Goal: Answer question/provide support: Share knowledge or assist other users

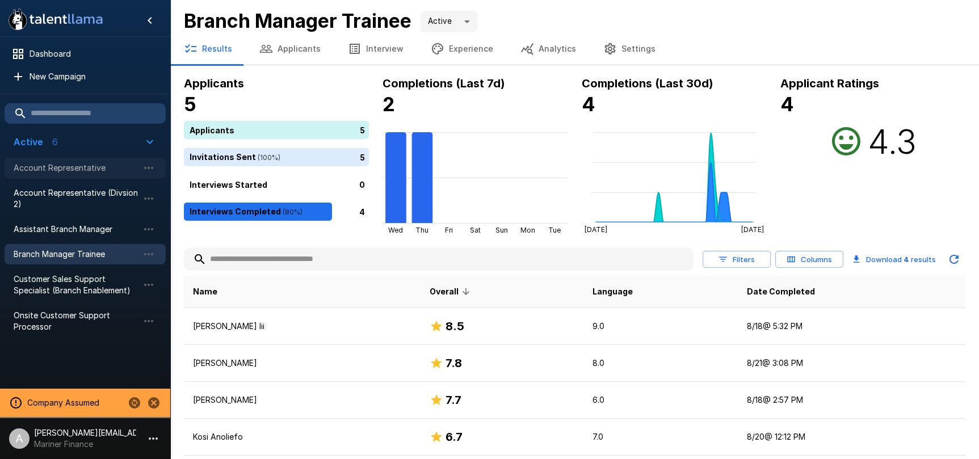
click at [71, 171] on span "Account Representative" at bounding box center [76, 167] width 125 height 11
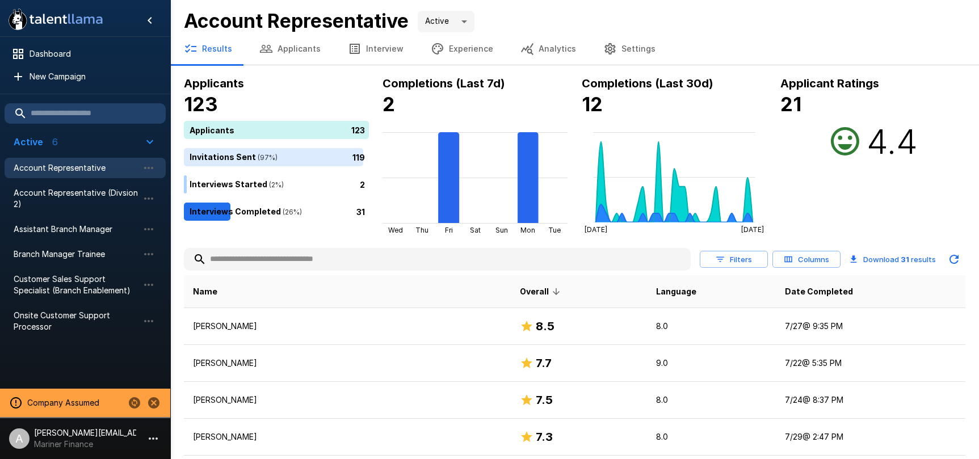
click at [363, 41] on button "Interview" at bounding box center [375, 49] width 83 height 32
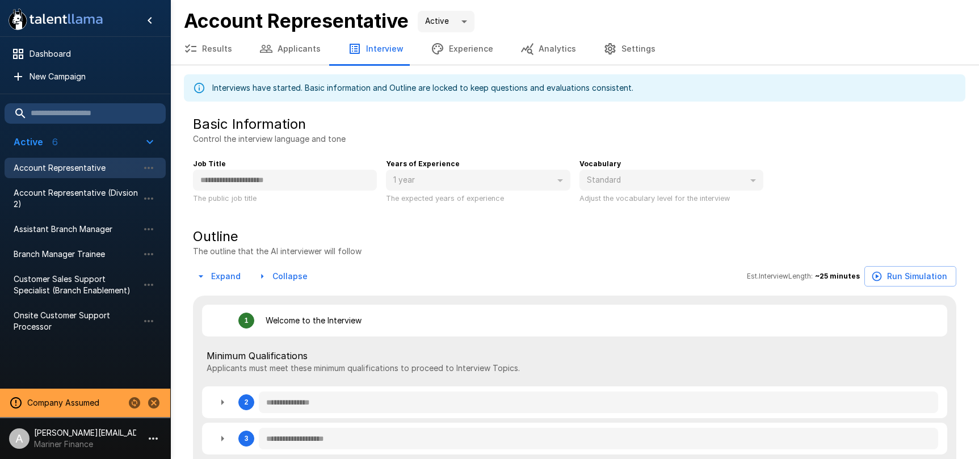
type textarea "*"
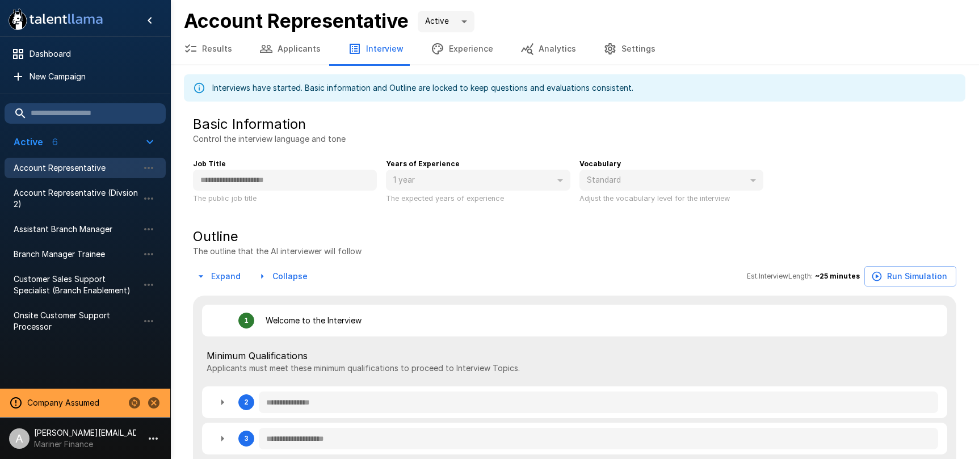
type textarea "*"
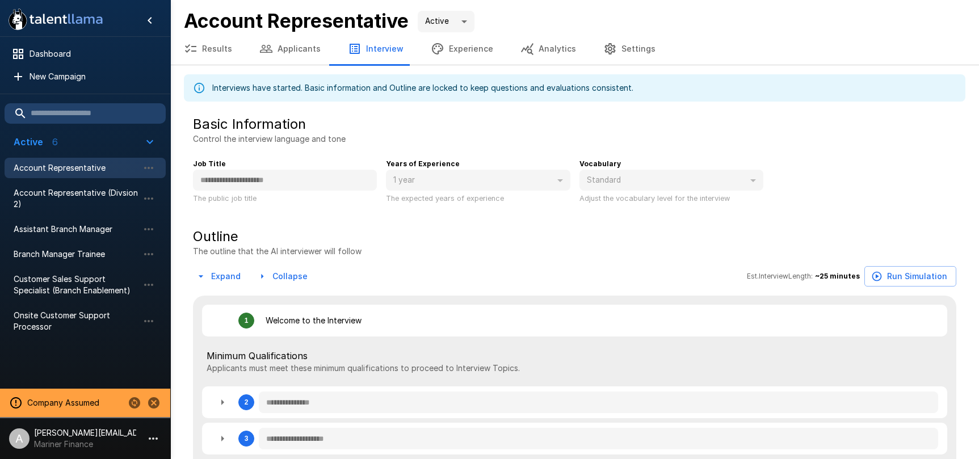
type textarea "*"
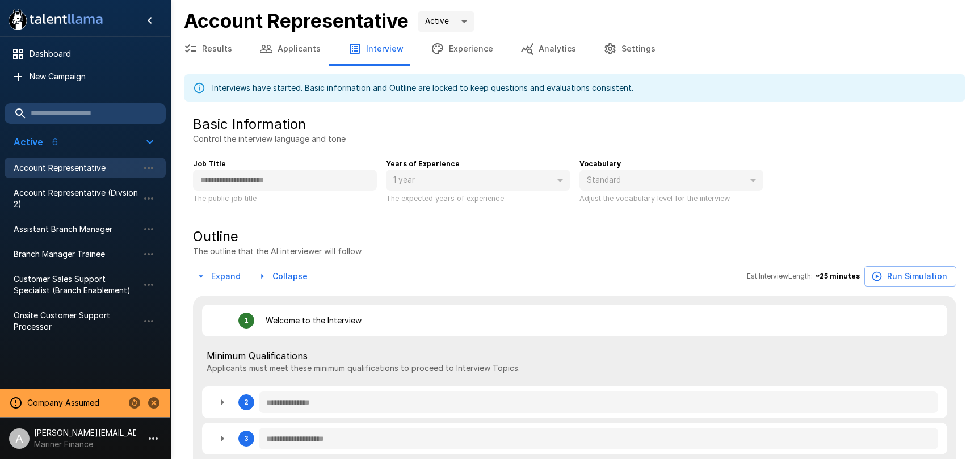
type textarea "*"
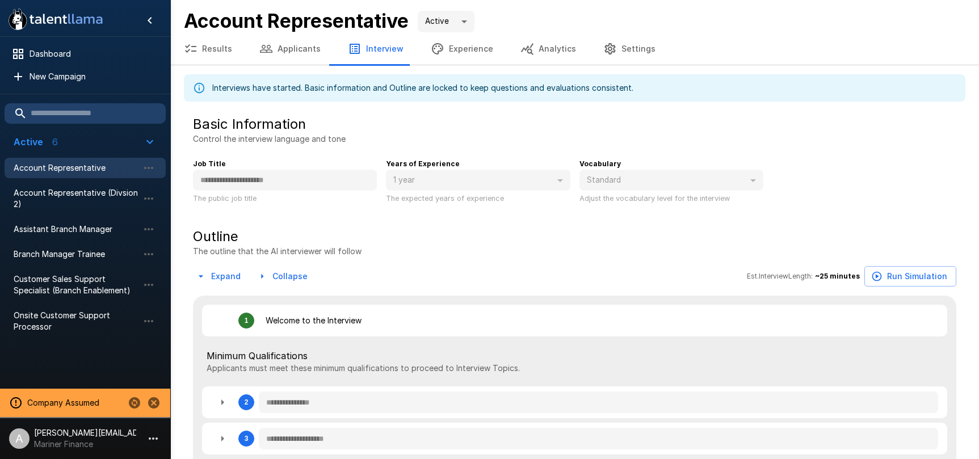
type textarea "*"
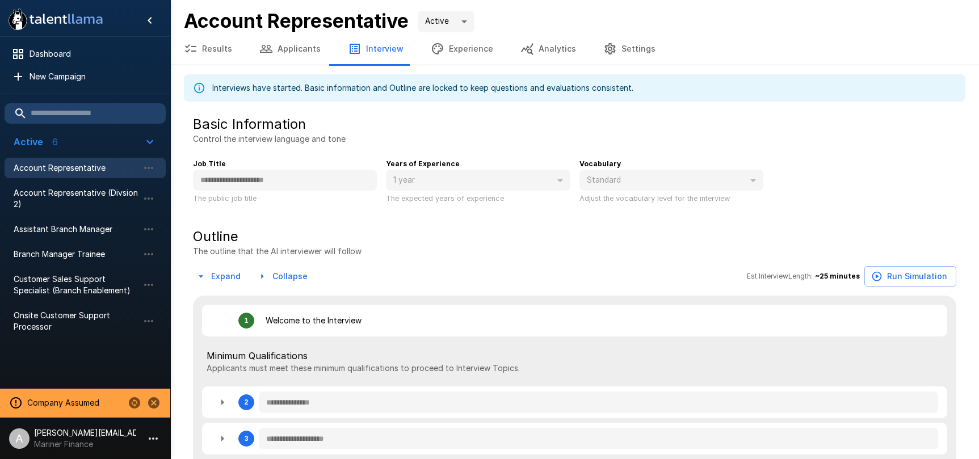
type textarea "*"
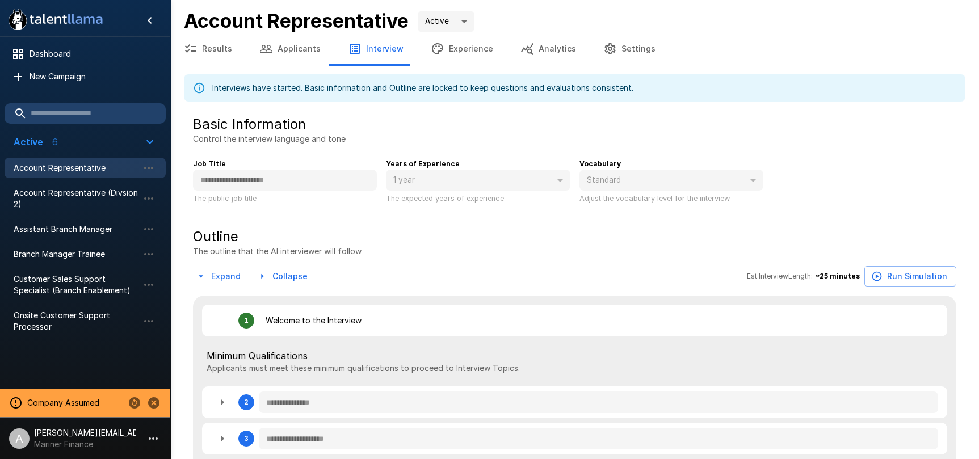
type textarea "*"
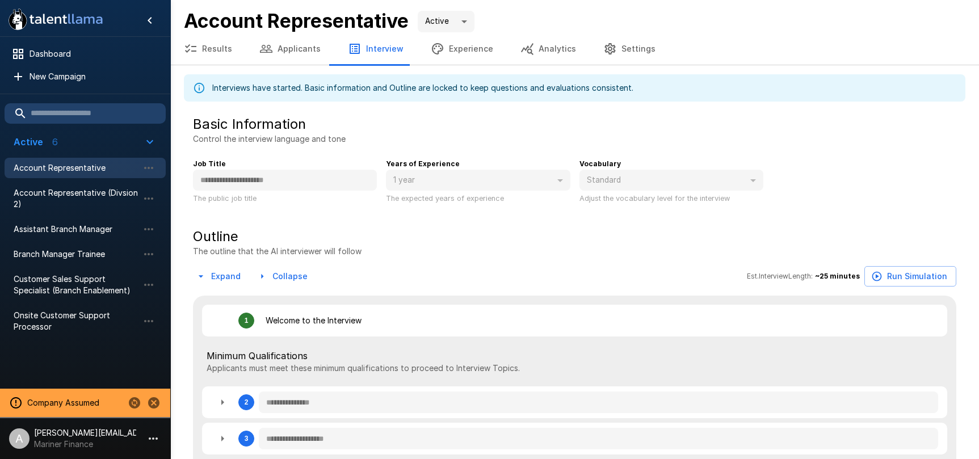
type textarea "*"
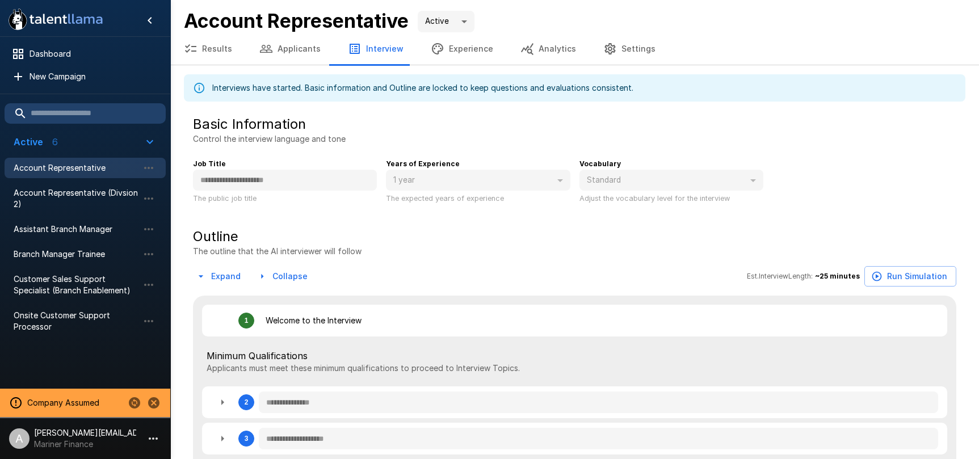
type textarea "*"
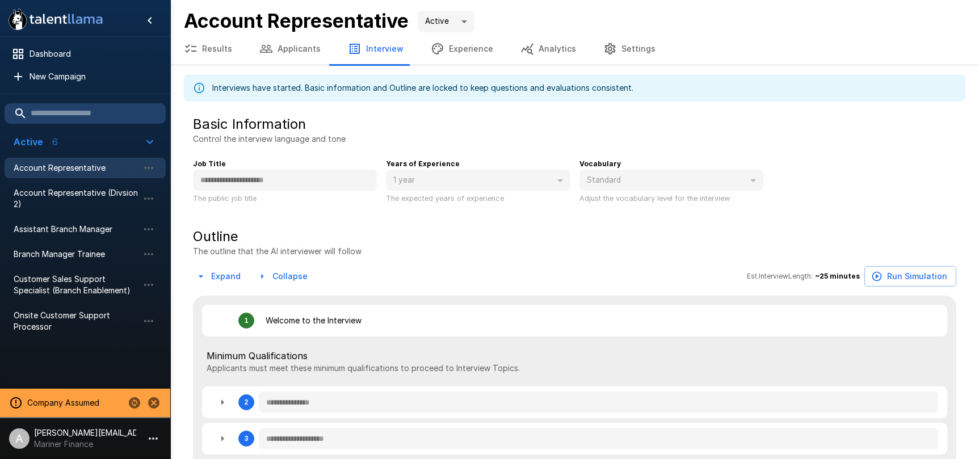
type textarea "*"
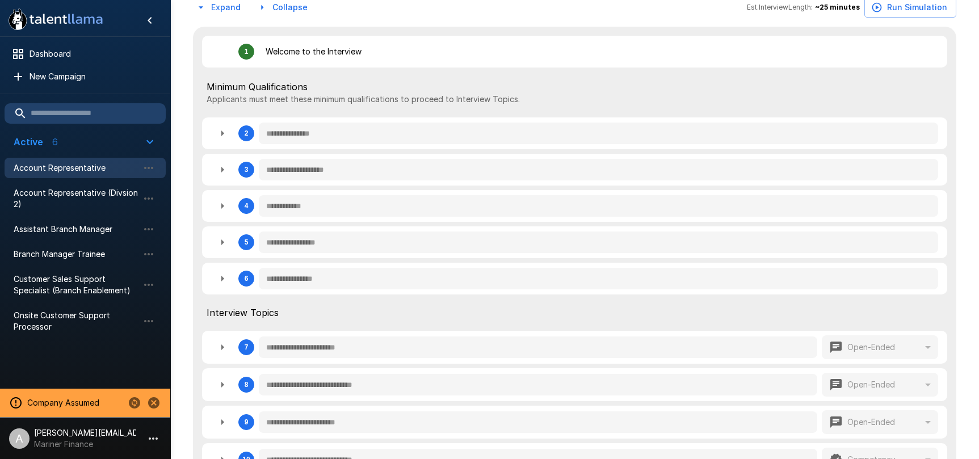
scroll to position [270, 0]
click at [221, 132] on icon "button" at bounding box center [223, 133] width 14 height 14
type textarea "*"
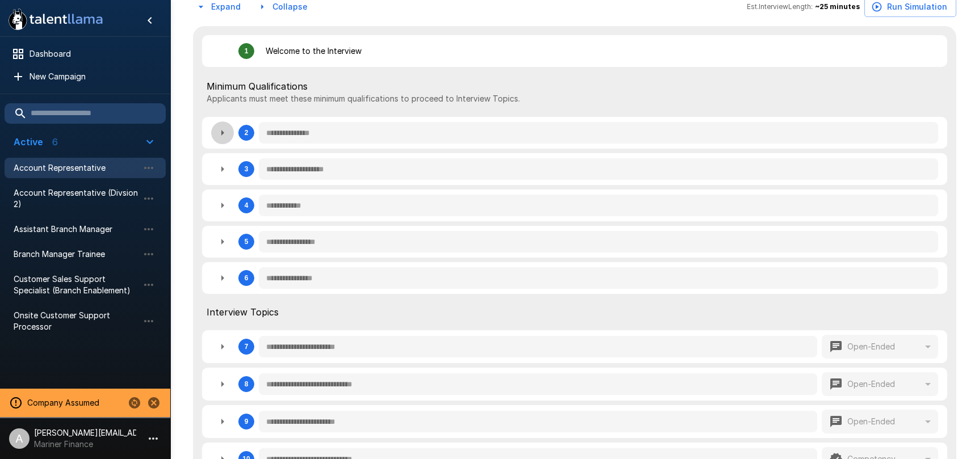
type textarea "*"
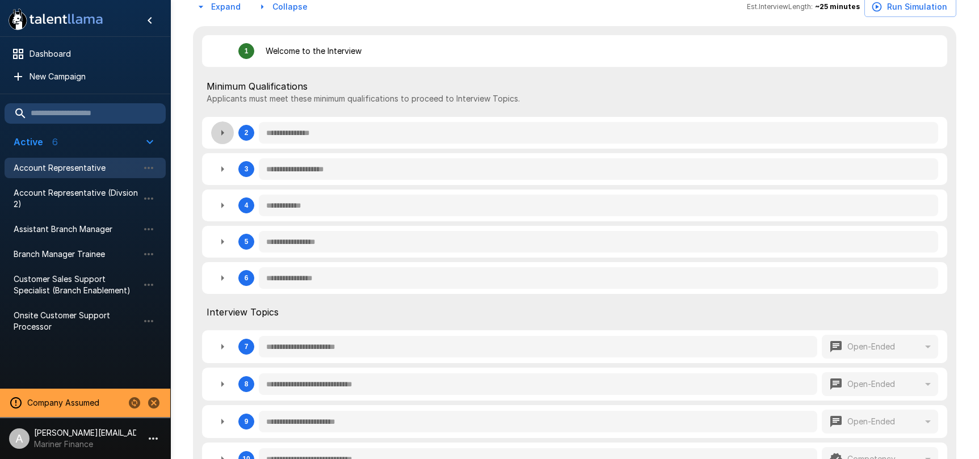
type textarea "*"
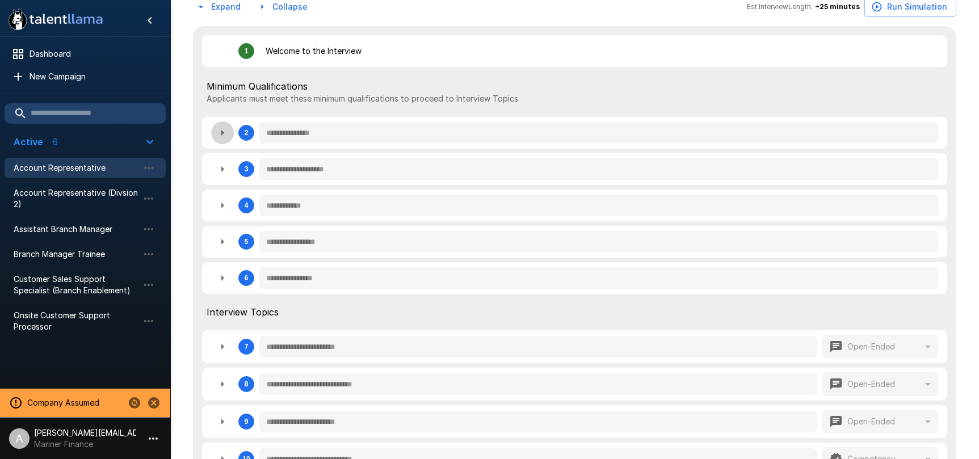
type textarea "*"
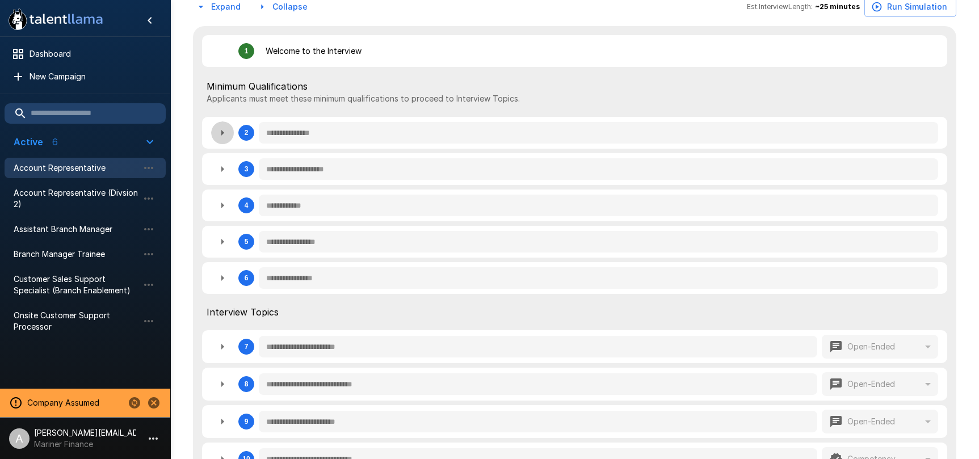
type textarea "*"
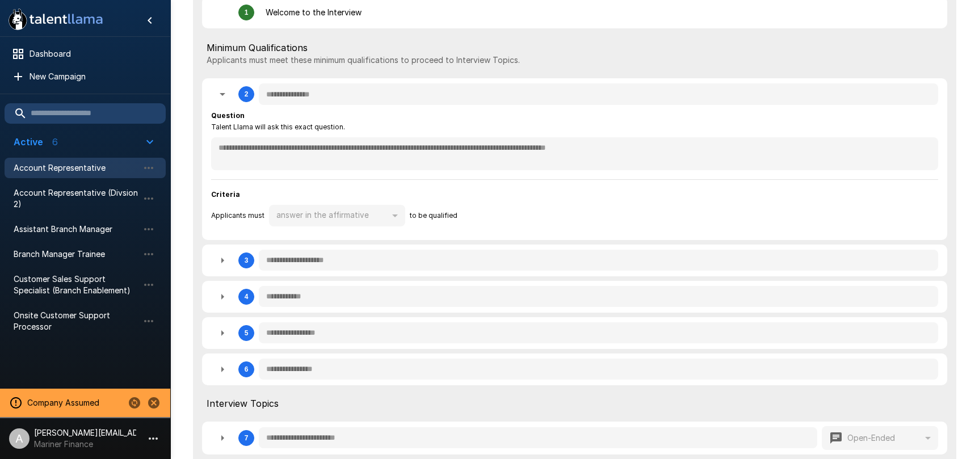
scroll to position [313, 0]
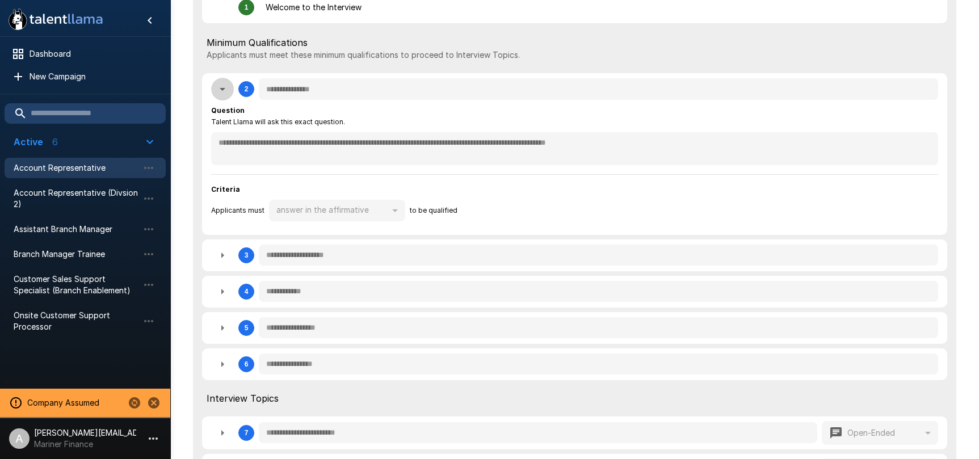
click at [222, 87] on icon "button" at bounding box center [223, 89] width 14 height 14
type textarea "*"
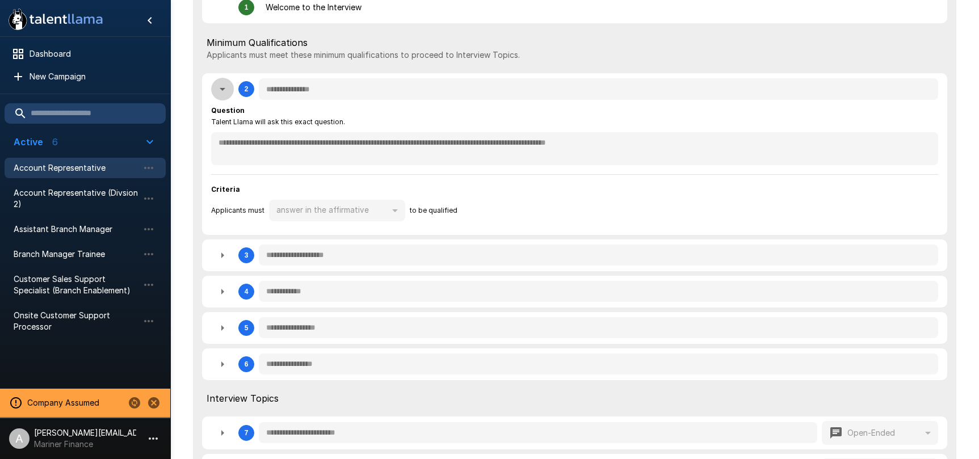
type textarea "*"
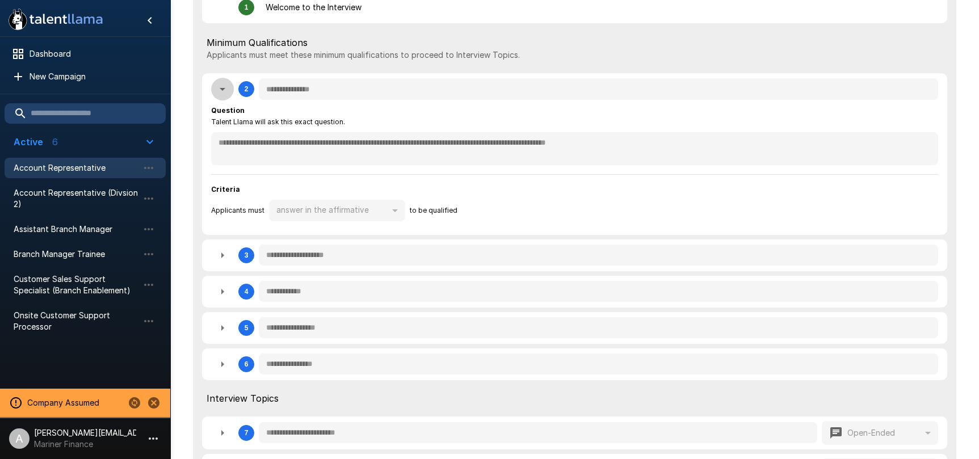
type textarea "*"
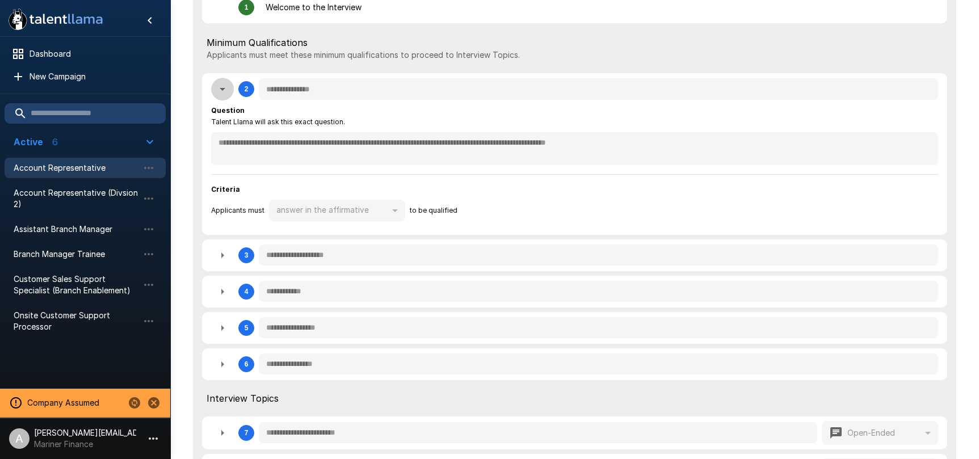
type textarea "*"
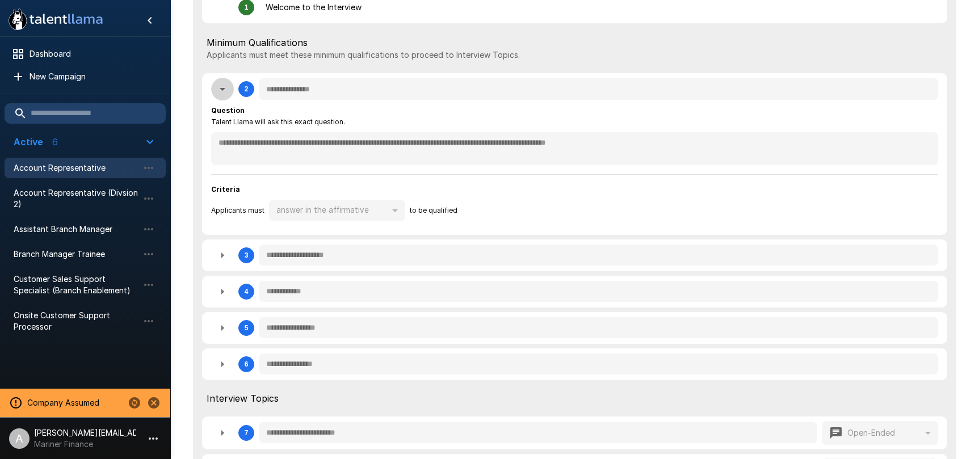
type textarea "*"
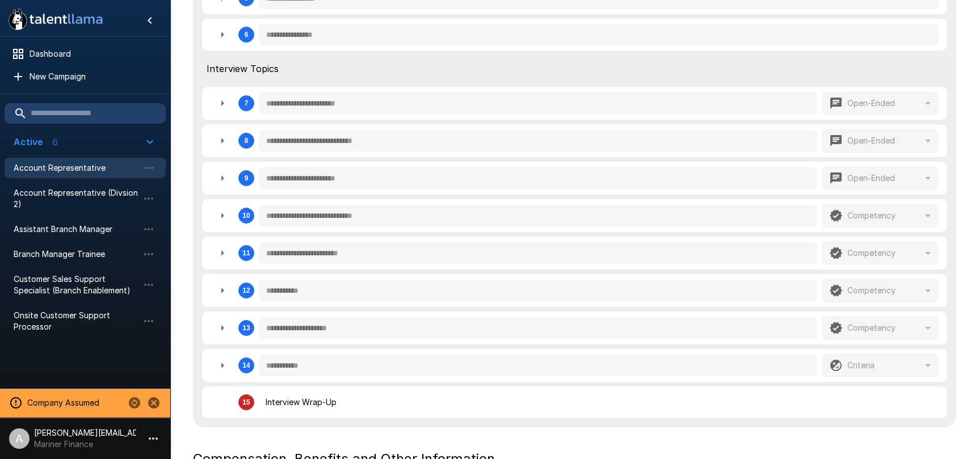
scroll to position [514, 0]
click at [217, 104] on icon "button" at bounding box center [223, 103] width 14 height 14
type textarea "*"
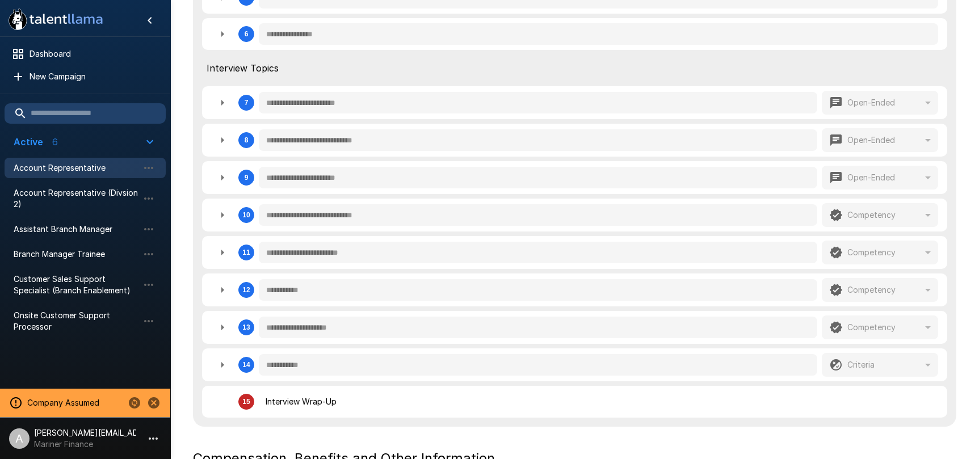
type textarea "*"
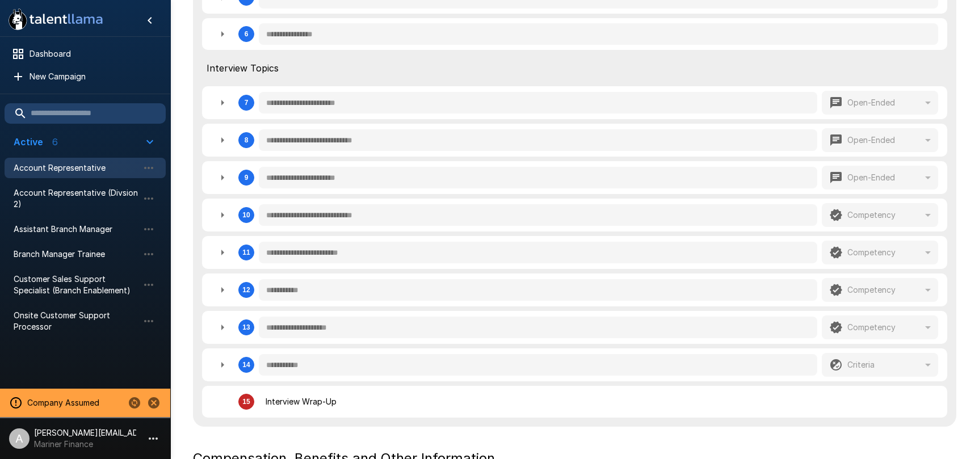
type textarea "*"
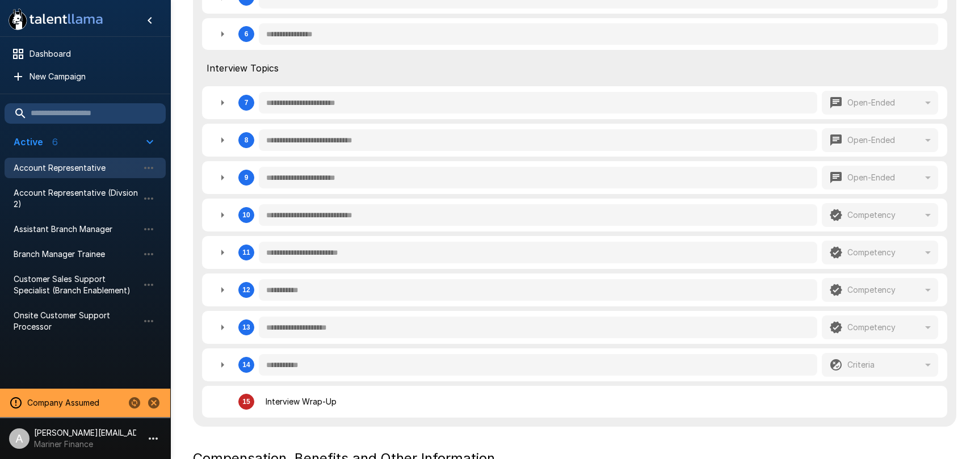
type textarea "*"
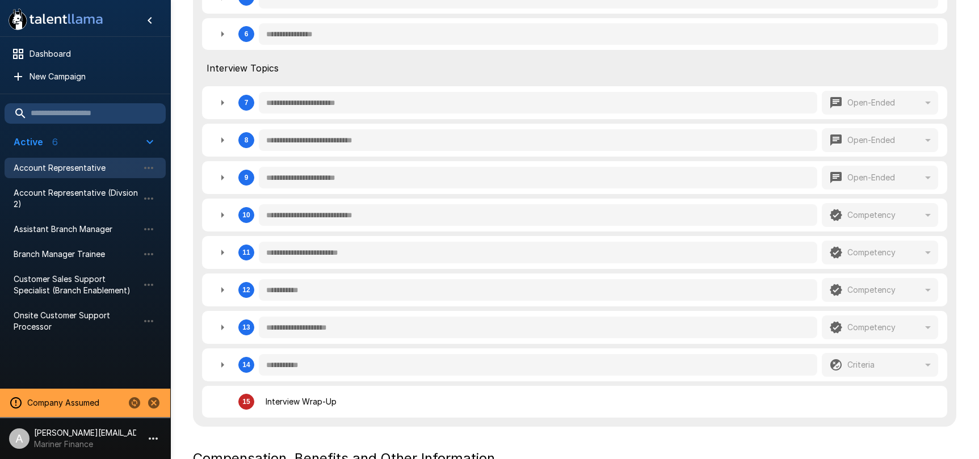
type textarea "*"
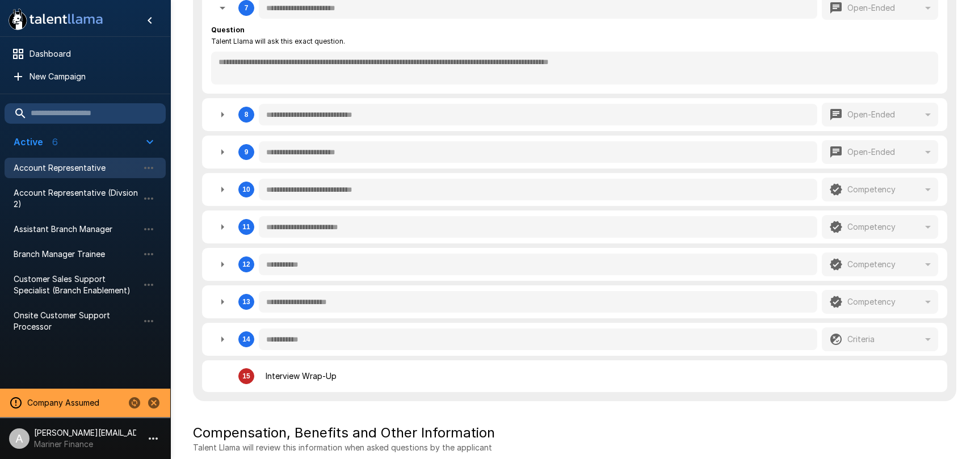
scroll to position [699, 0]
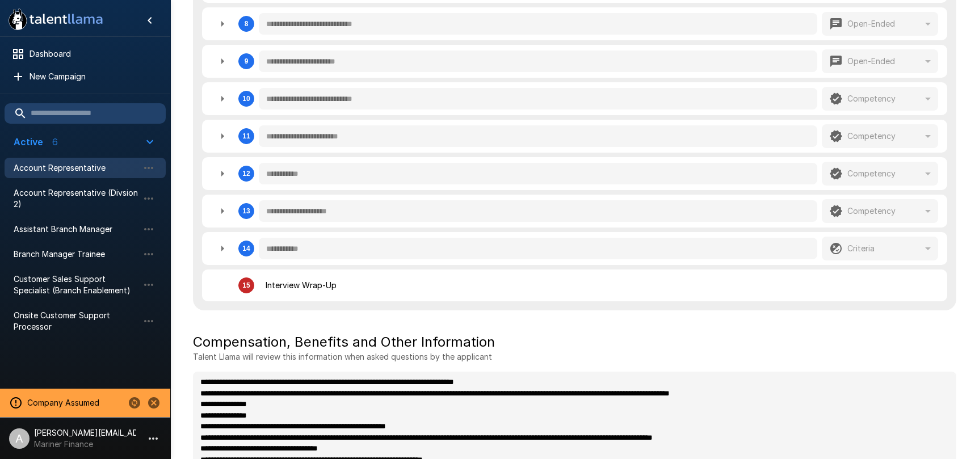
click at [227, 98] on icon "button" at bounding box center [223, 99] width 14 height 14
type textarea "*"
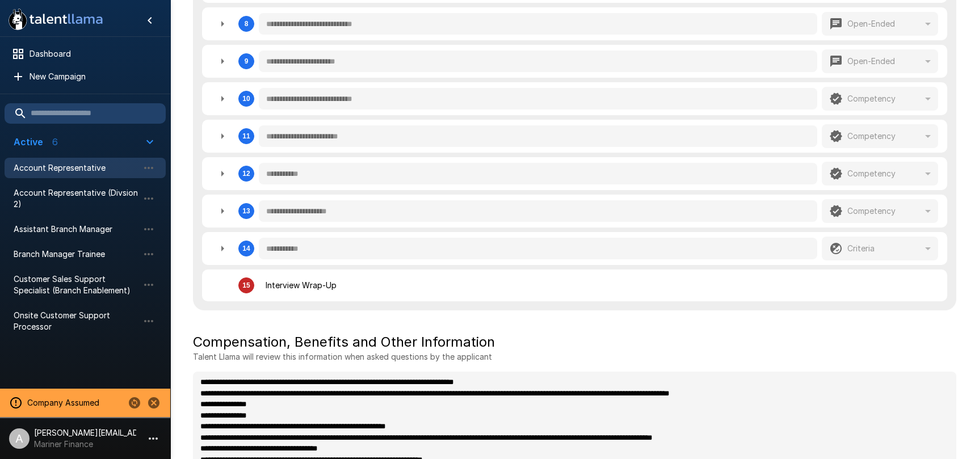
type textarea "*"
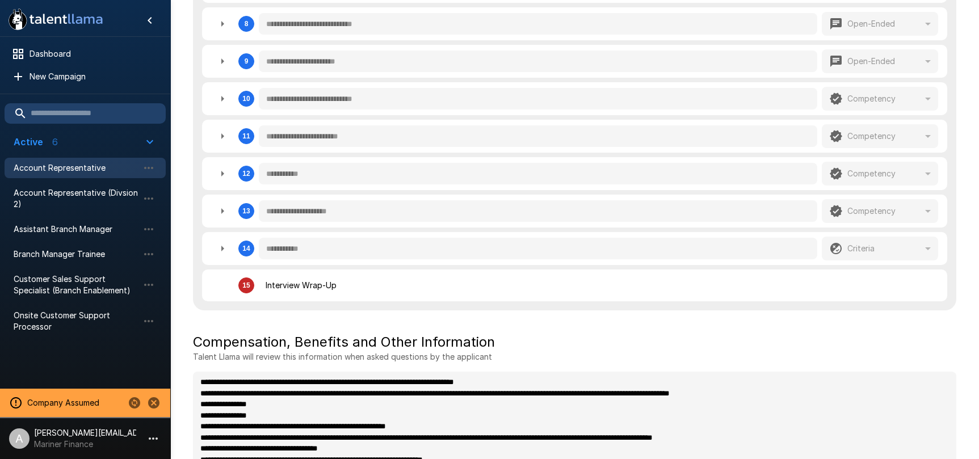
type textarea "*"
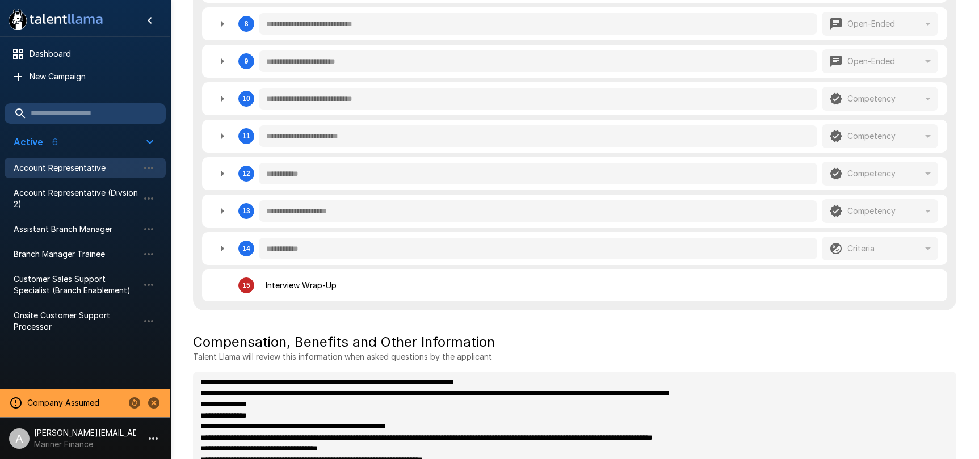
type textarea "*"
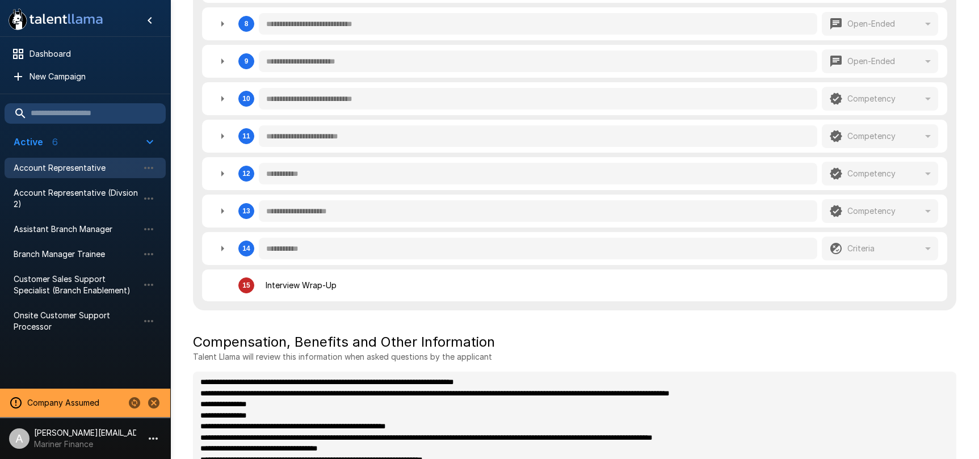
type textarea "*"
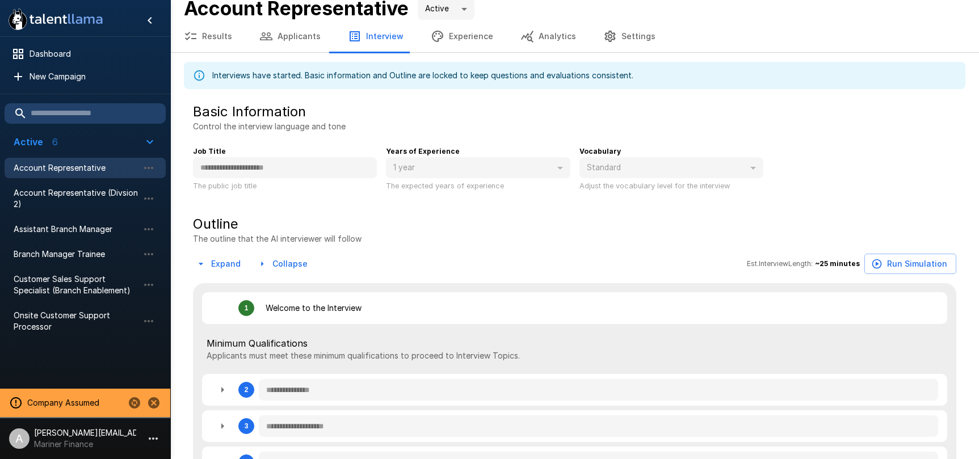
scroll to position [0, 0]
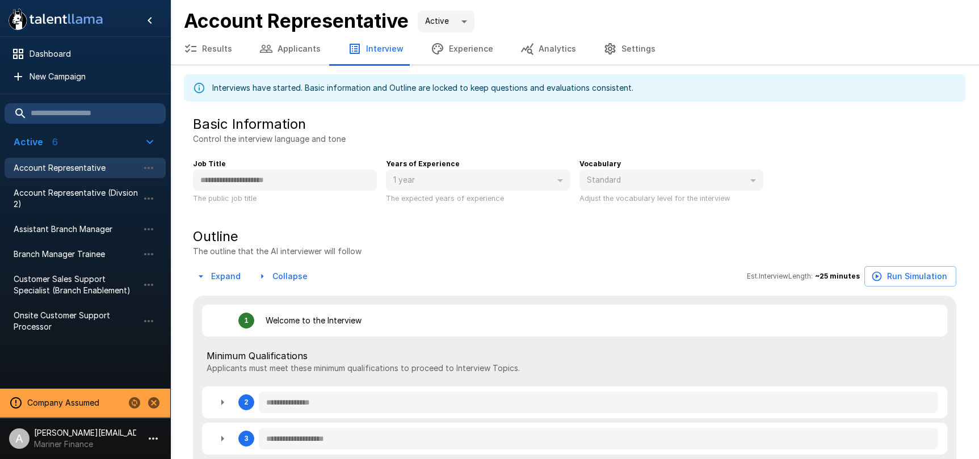
click at [466, 52] on button "Experience" at bounding box center [462, 49] width 90 height 32
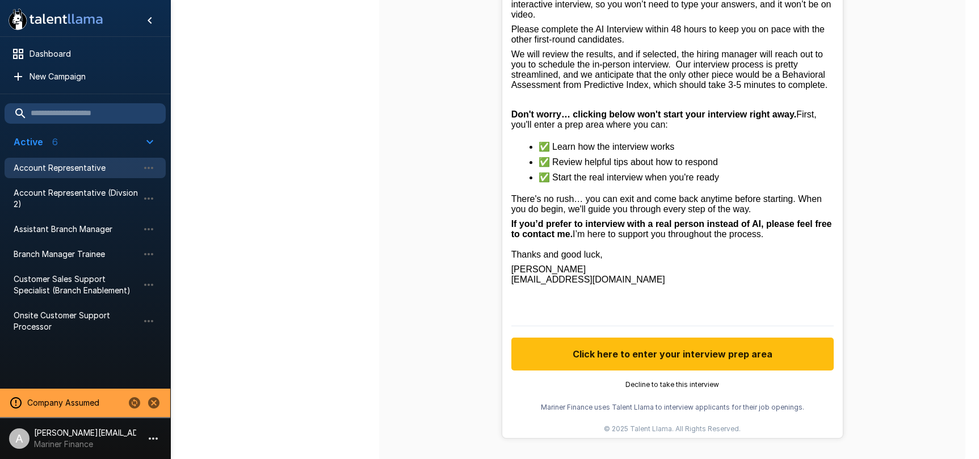
scroll to position [535, 0]
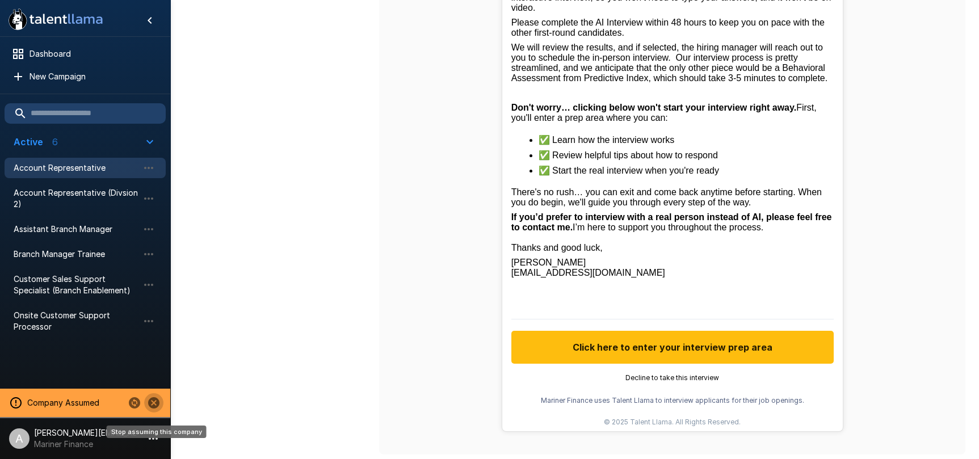
click at [153, 405] on icon "Stop assuming this company" at bounding box center [153, 402] width 11 height 11
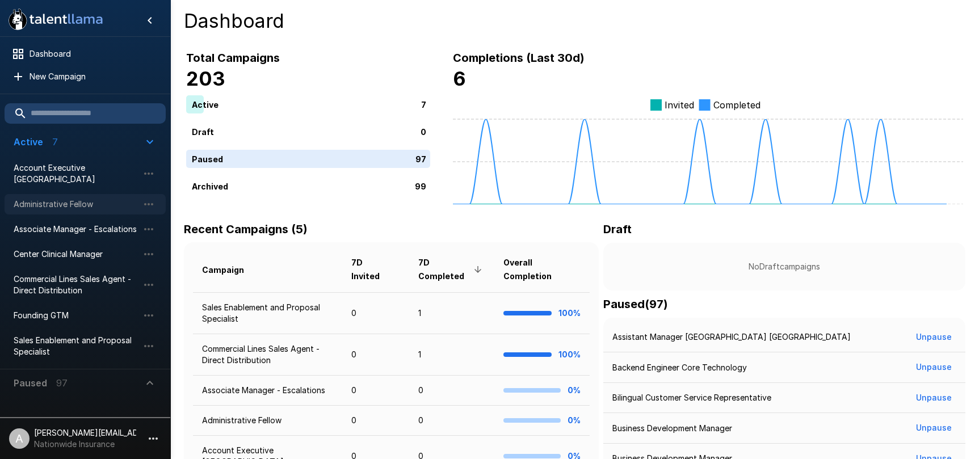
click at [74, 204] on span "Administrative Fellow" at bounding box center [76, 204] width 125 height 11
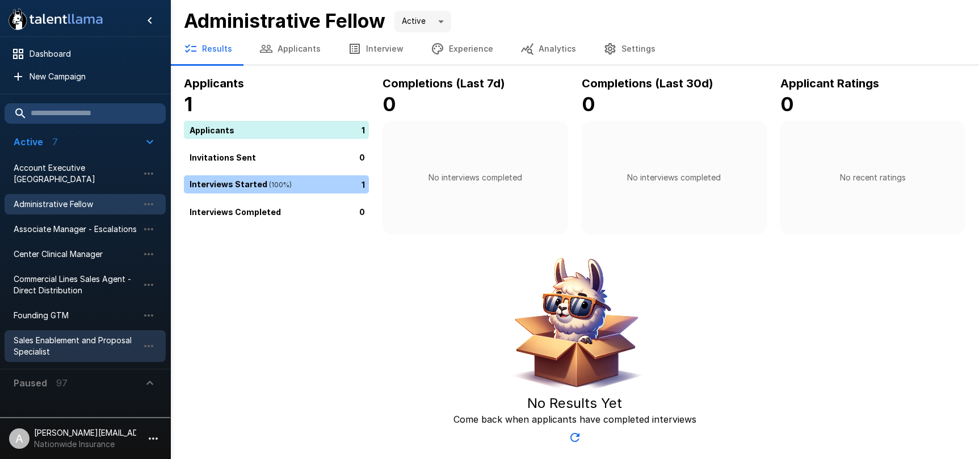
click at [69, 347] on span "Sales Enablement and Proposal Specialist" at bounding box center [76, 346] width 125 height 23
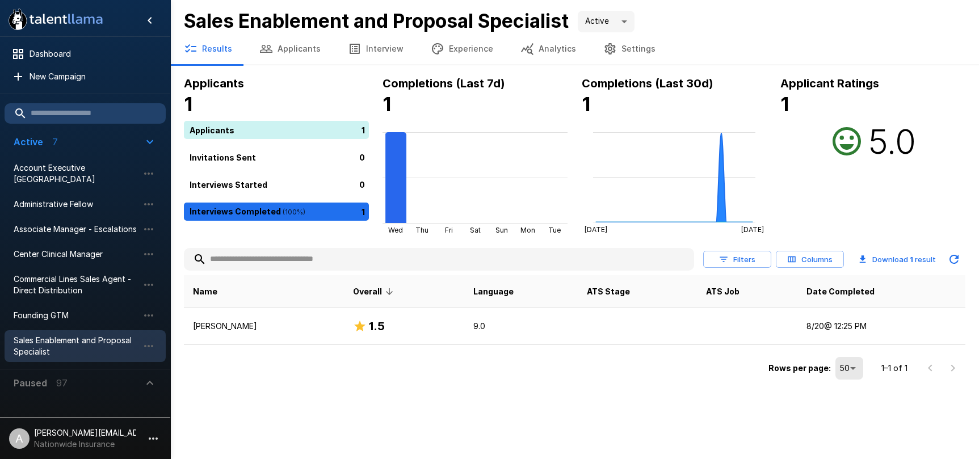
click at [281, 56] on button "Applicants" at bounding box center [290, 49] width 89 height 32
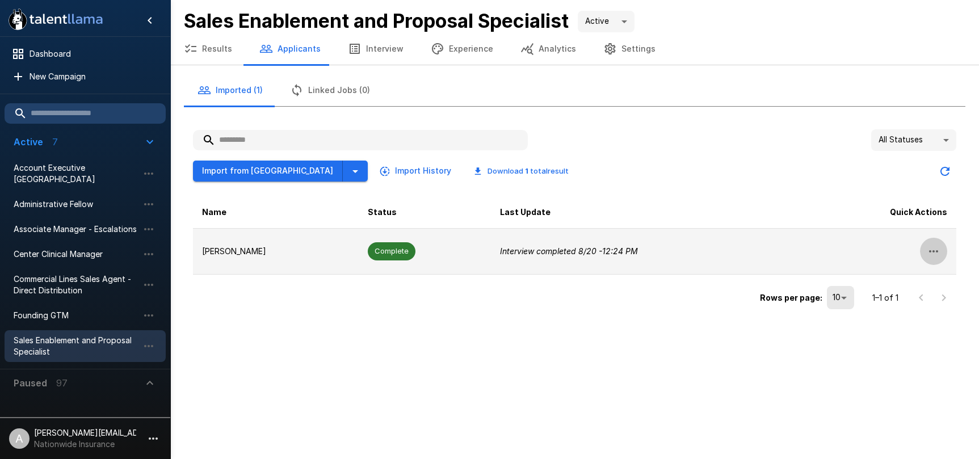
click at [940, 247] on icon "button" at bounding box center [934, 252] width 14 height 14
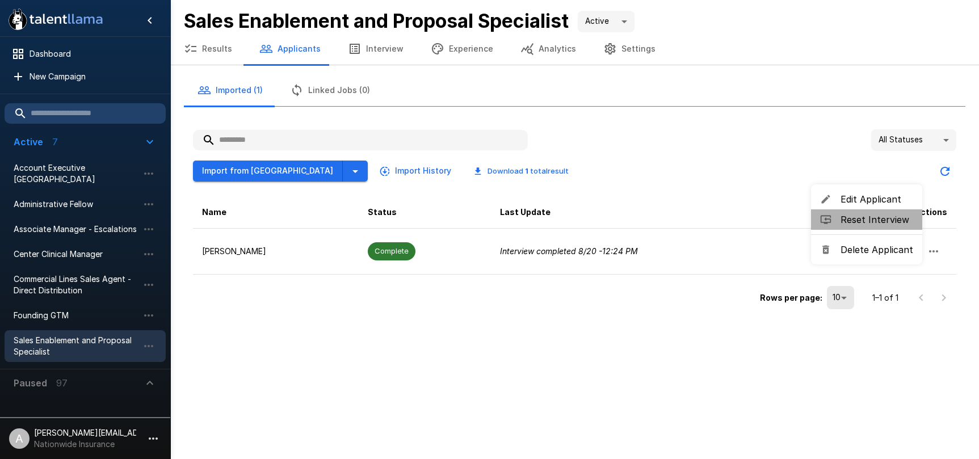
click at [897, 223] on span "Reset Interview" at bounding box center [876, 220] width 73 height 14
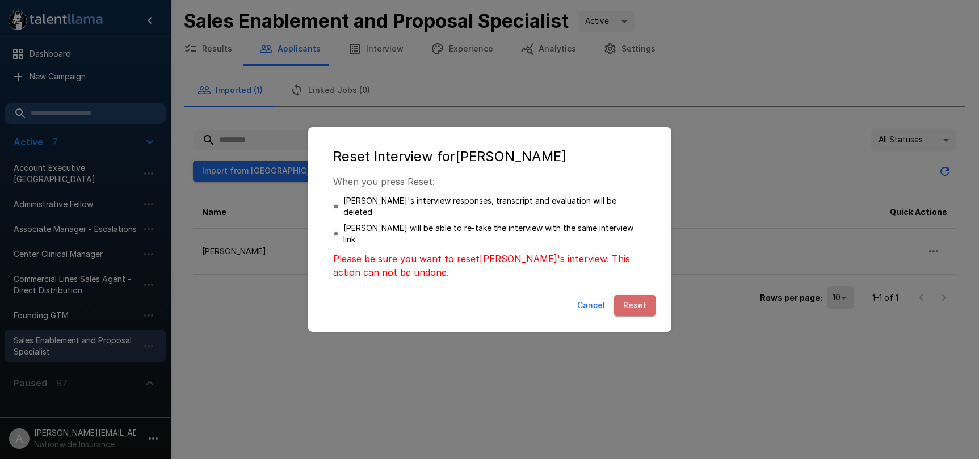
drag, startPoint x: 634, startPoint y: 295, endPoint x: 641, endPoint y: 295, distance: 6.8
click at [634, 295] on button "Reset" at bounding box center [634, 305] width 41 height 21
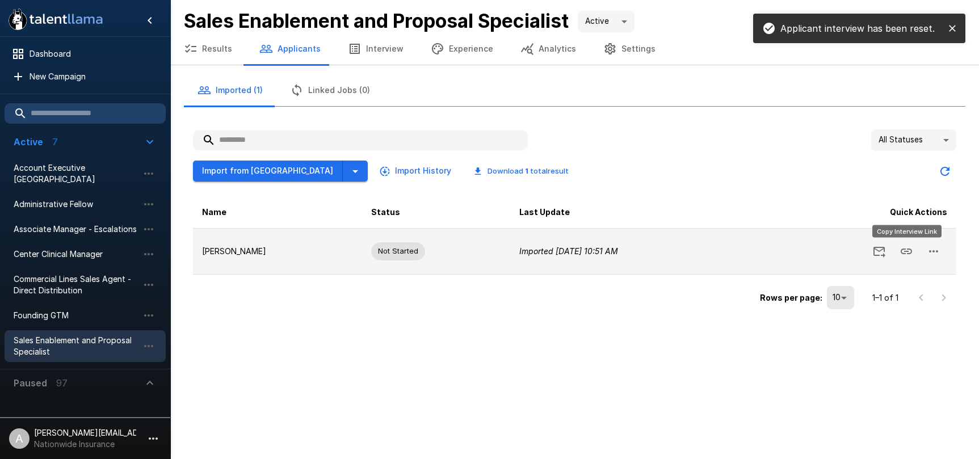
click at [903, 249] on icon "Copy Interview Link" at bounding box center [906, 252] width 11 height 6
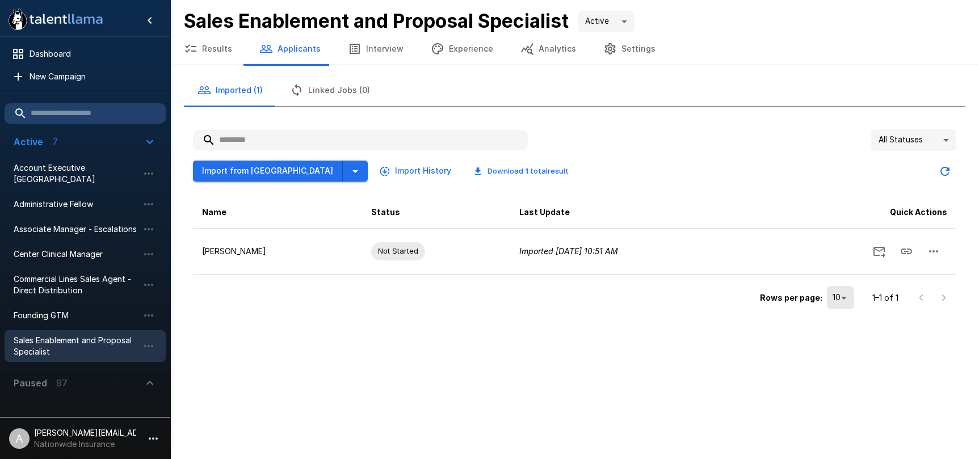
click at [151, 436] on icon "button" at bounding box center [153, 439] width 14 height 14
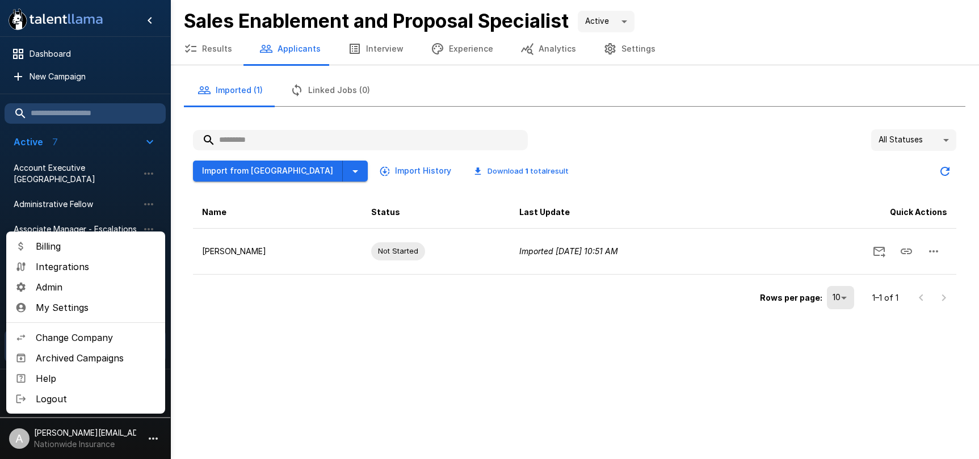
click at [212, 315] on div at bounding box center [489, 229] width 979 height 459
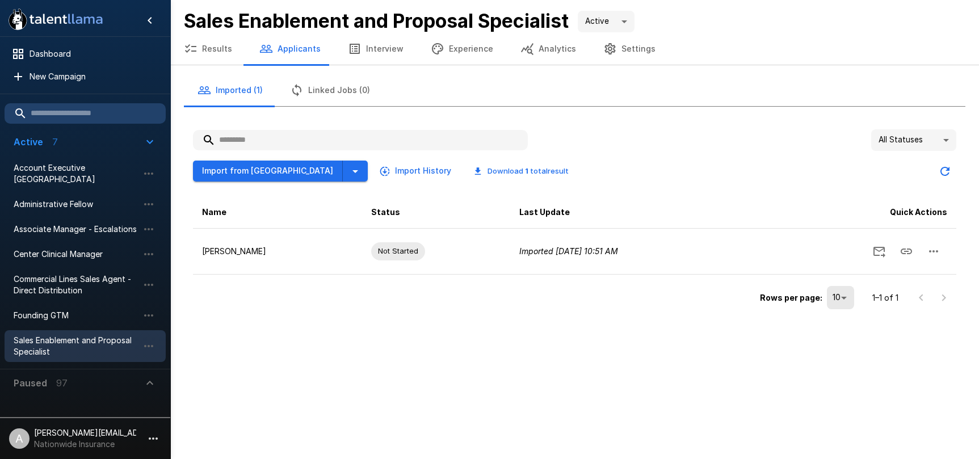
click at [118, 436] on div "adam+prodtest1@talentllama.com Nationwide Insurance" at bounding box center [85, 438] width 102 height 23
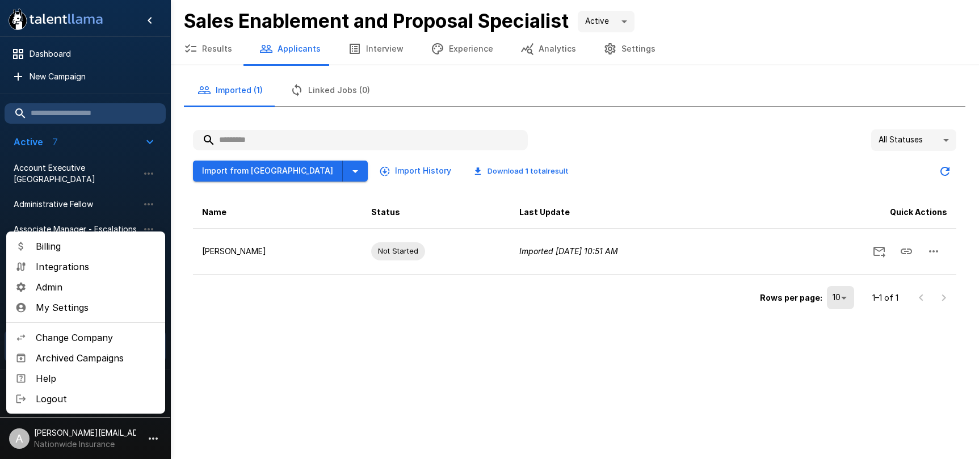
click at [90, 342] on span "Change Company" at bounding box center [96, 338] width 120 height 14
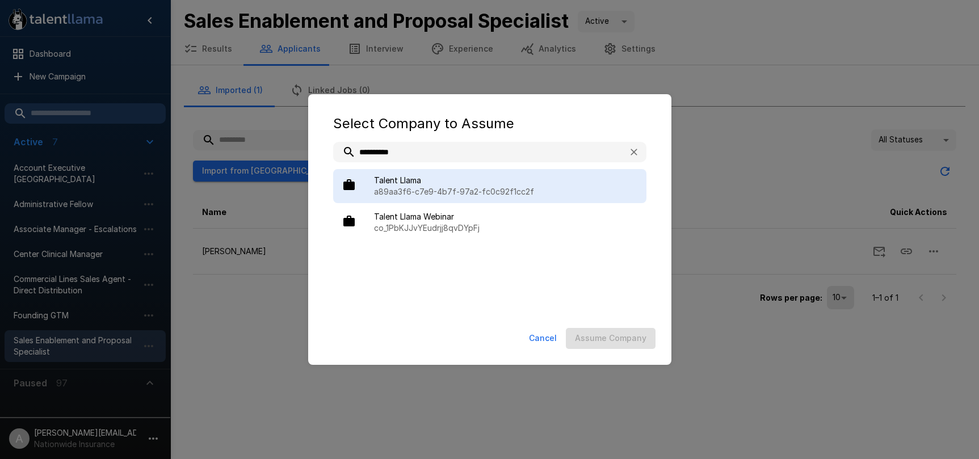
type input "**********"
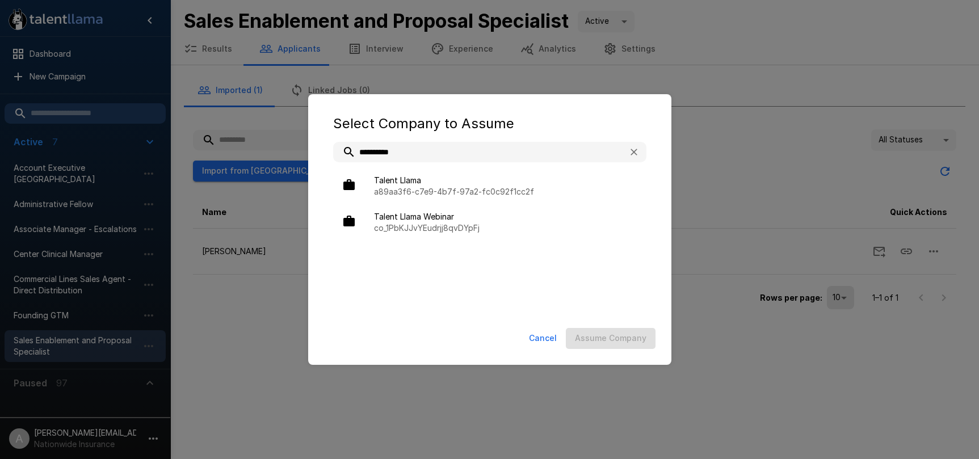
drag, startPoint x: 463, startPoint y: 182, endPoint x: 562, endPoint y: 301, distance: 155.6
click at [463, 182] on span "Talent Llama" at bounding box center [505, 180] width 263 height 11
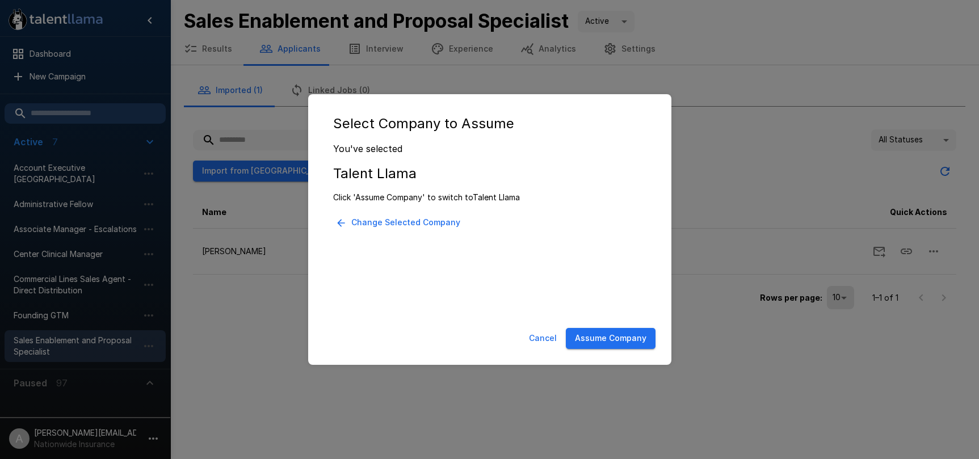
click at [586, 334] on button "Assume Company" at bounding box center [611, 338] width 90 height 21
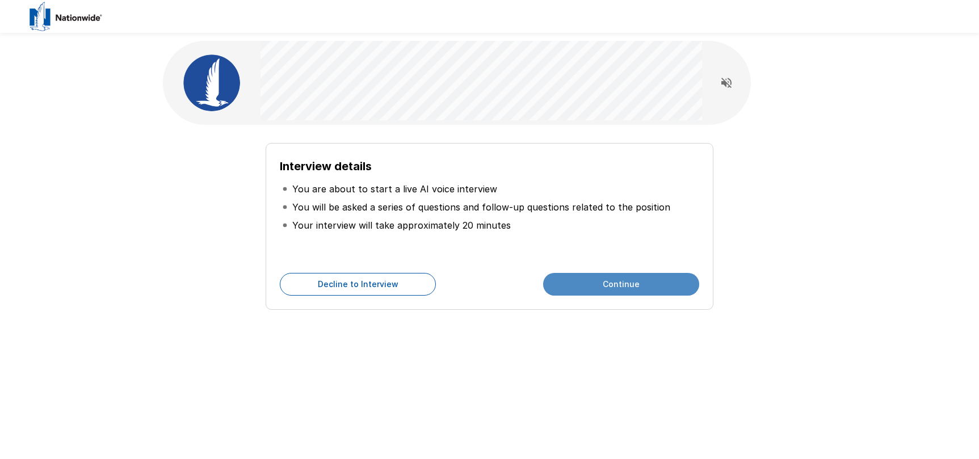
click at [580, 289] on button "Continue" at bounding box center [621, 284] width 156 height 23
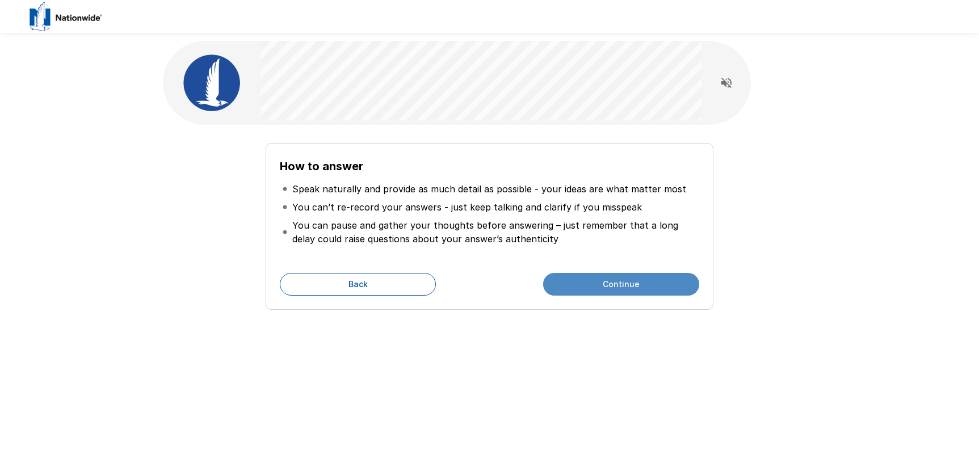
click at [596, 292] on button "Continue" at bounding box center [621, 284] width 156 height 23
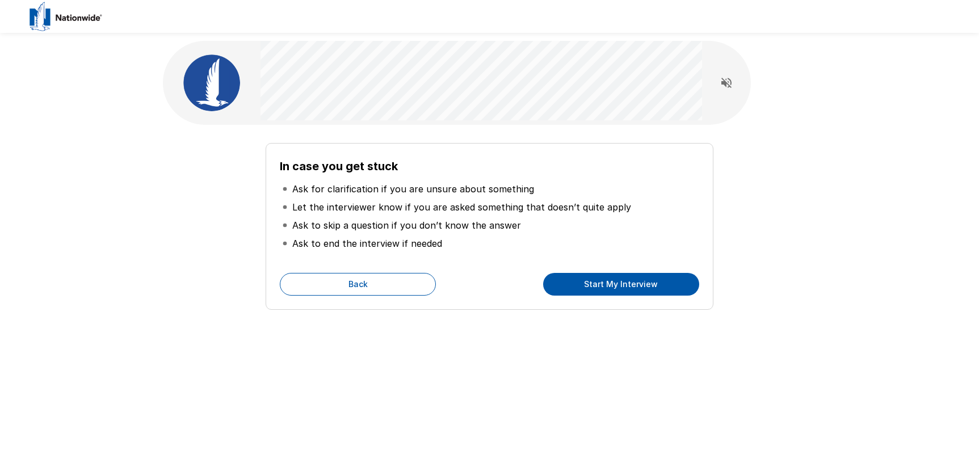
click at [615, 292] on button "Start My Interview" at bounding box center [621, 284] width 156 height 23
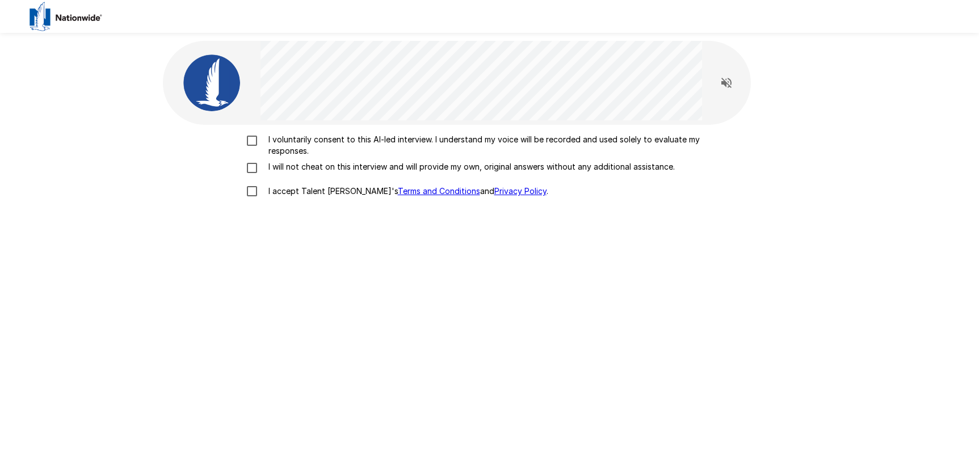
drag, startPoint x: 283, startPoint y: 144, endPoint x: 293, endPoint y: 162, distance: 21.1
click at [283, 144] on p "I voluntarily consent to this AI-led interview. I understand my voice will be r…" at bounding box center [502, 145] width 476 height 23
click at [293, 162] on p "I will not cheat on this interview and will provide my own, original answers wi…" at bounding box center [469, 166] width 411 height 11
click at [299, 191] on p "I accept Talent Llama's Terms and Conditions and Privacy Policy ." at bounding box center [406, 191] width 284 height 11
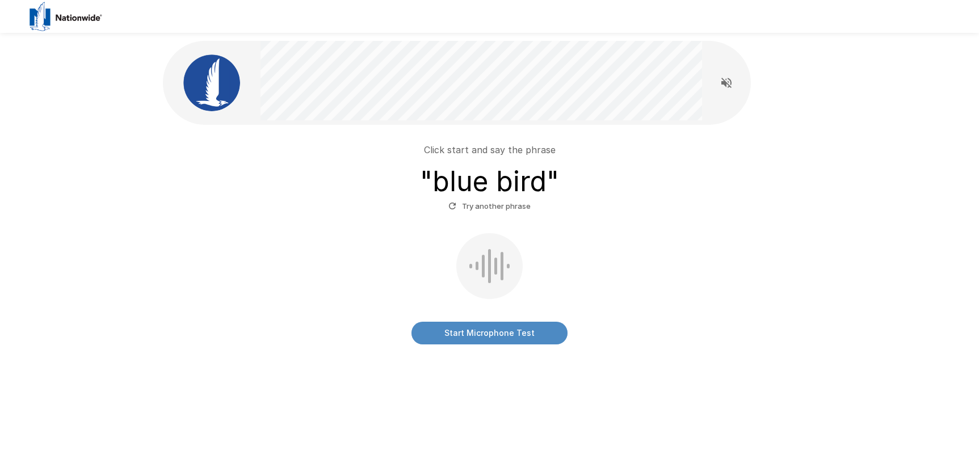
drag, startPoint x: 494, startPoint y: 333, endPoint x: 571, endPoint y: 317, distance: 78.9
click at [498, 331] on button "Start Microphone Test" at bounding box center [489, 333] width 156 height 23
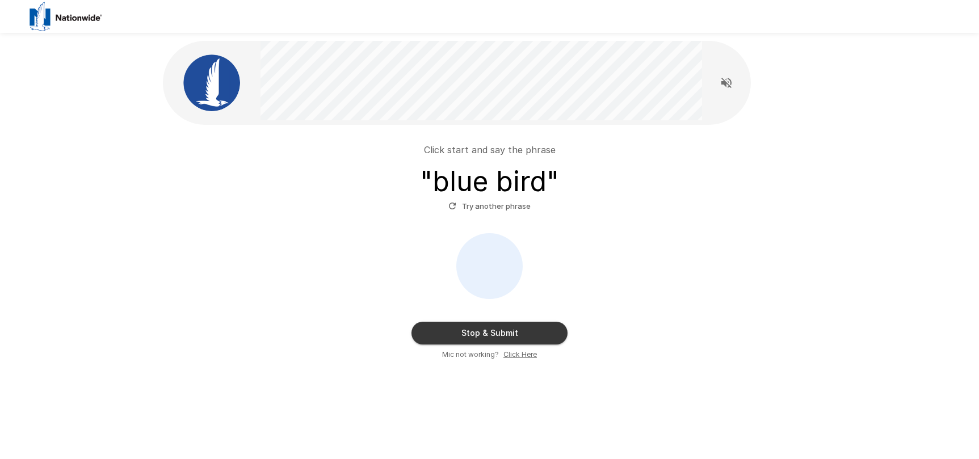
click at [524, 331] on button "Stop & Submit" at bounding box center [489, 333] width 156 height 23
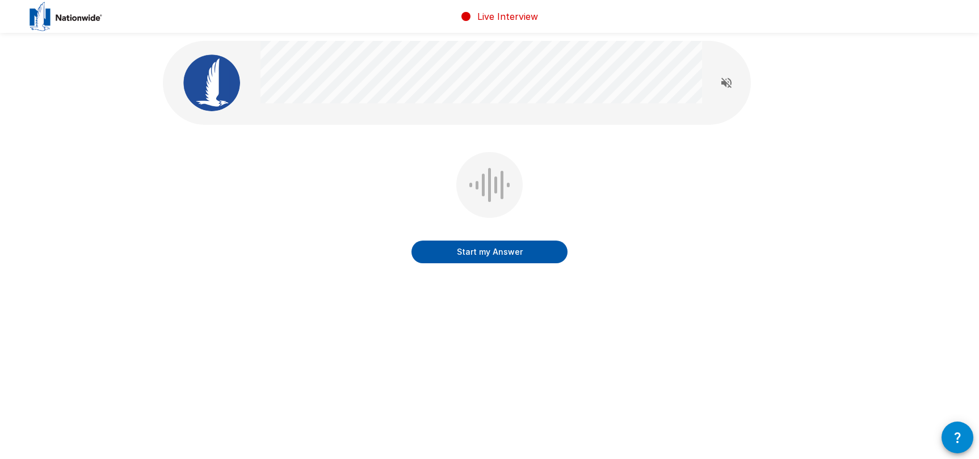
click at [657, 261] on div "Start my Answer" at bounding box center [490, 216] width 654 height 128
click at [493, 249] on button "Start my Answer" at bounding box center [489, 252] width 156 height 23
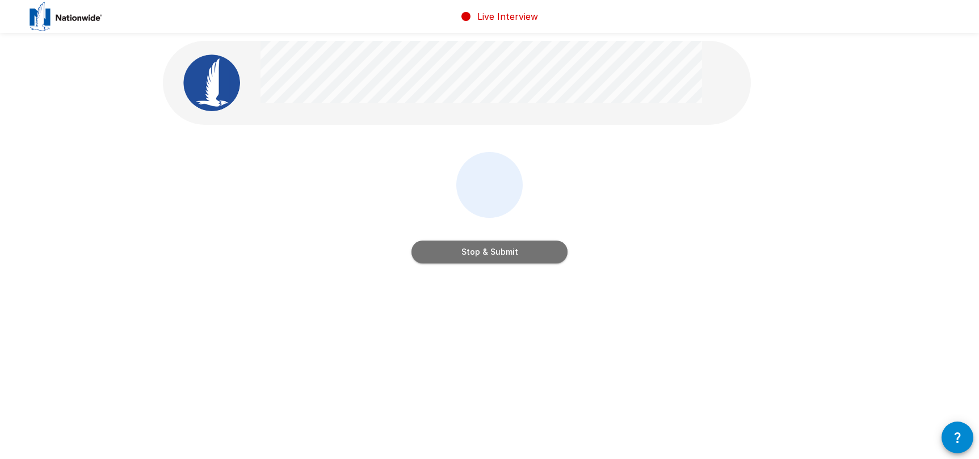
click at [539, 246] on button "Stop & Submit" at bounding box center [489, 252] width 156 height 23
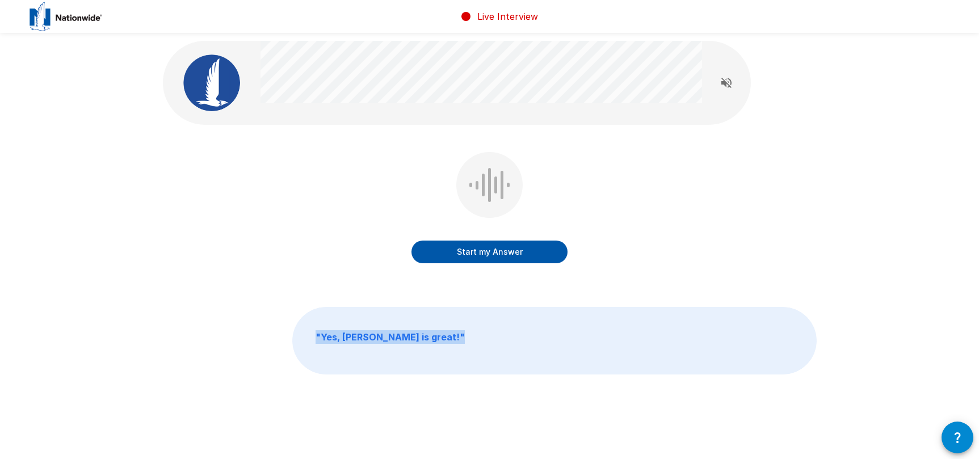
drag, startPoint x: 410, startPoint y: 333, endPoint x: 317, endPoint y: 336, distance: 93.7
click at [317, 336] on p "" Yes, Adam is great! "" at bounding box center [554, 341] width 523 height 66
click at [347, 347] on p "" Yes, Adam is great! "" at bounding box center [554, 341] width 523 height 66
click at [545, 117] on div at bounding box center [480, 83] width 441 height 84
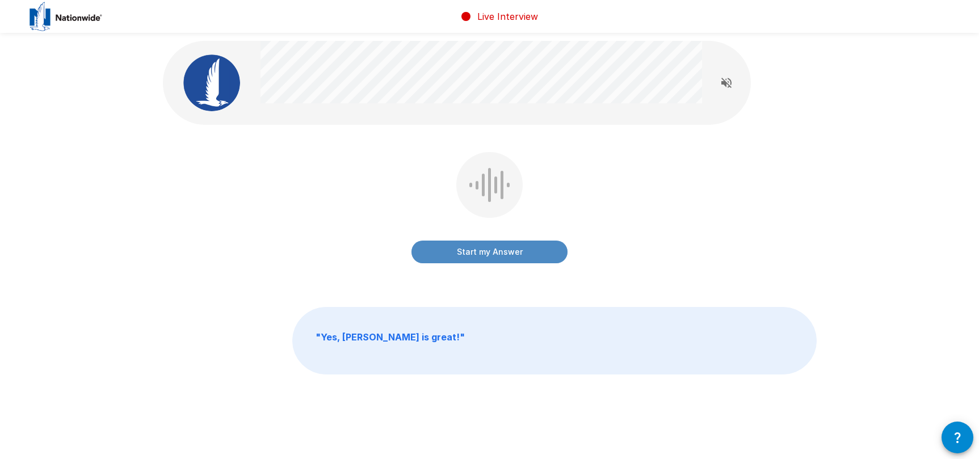
click at [499, 263] on button "Start my Answer" at bounding box center [489, 252] width 156 height 23
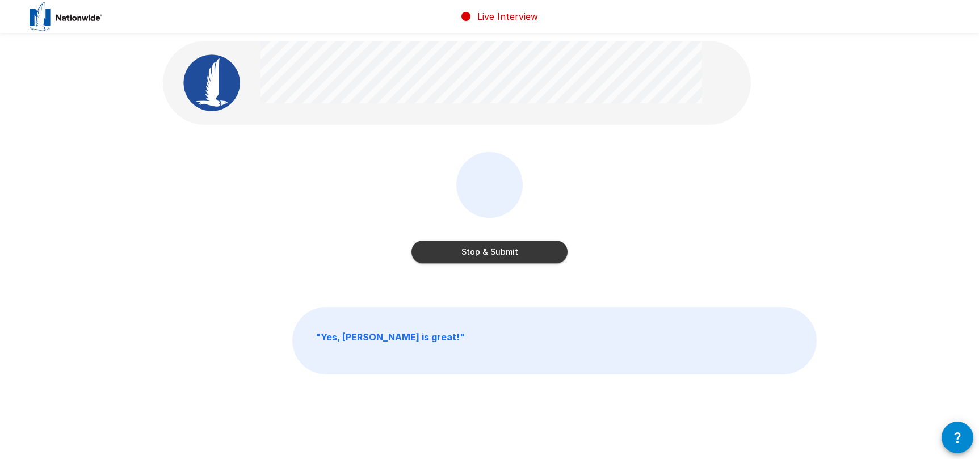
click at [502, 253] on button "Stop & Submit" at bounding box center [489, 252] width 156 height 23
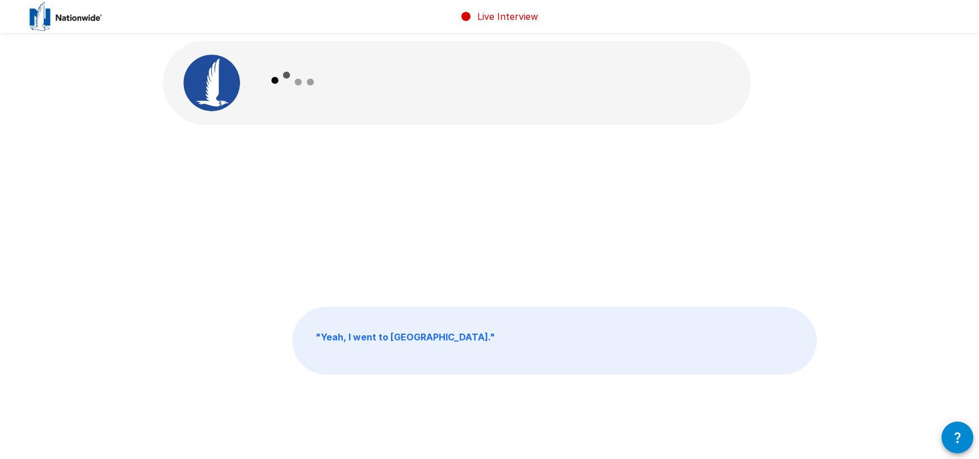
click at [561, 159] on div "" Yeah, I went to Lehigh University. "" at bounding box center [490, 216] width 654 height 128
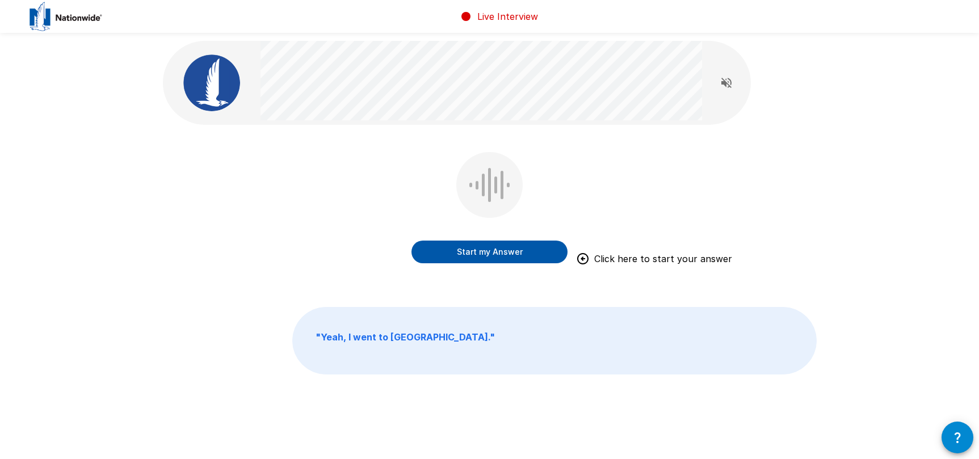
click at [518, 251] on button "Start my Answer" at bounding box center [489, 252] width 156 height 23
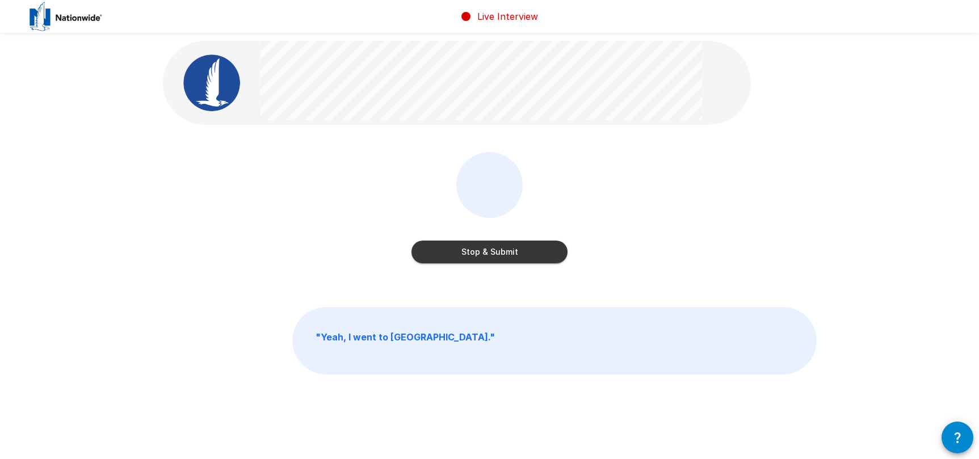
click at [535, 248] on button "Stop & Submit" at bounding box center [489, 252] width 156 height 23
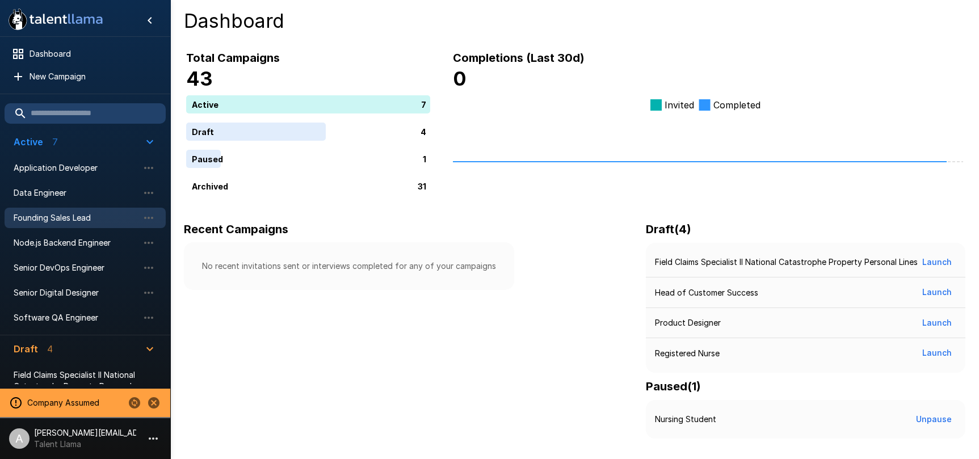
click at [71, 220] on span "Founding Sales Lead" at bounding box center [76, 217] width 125 height 11
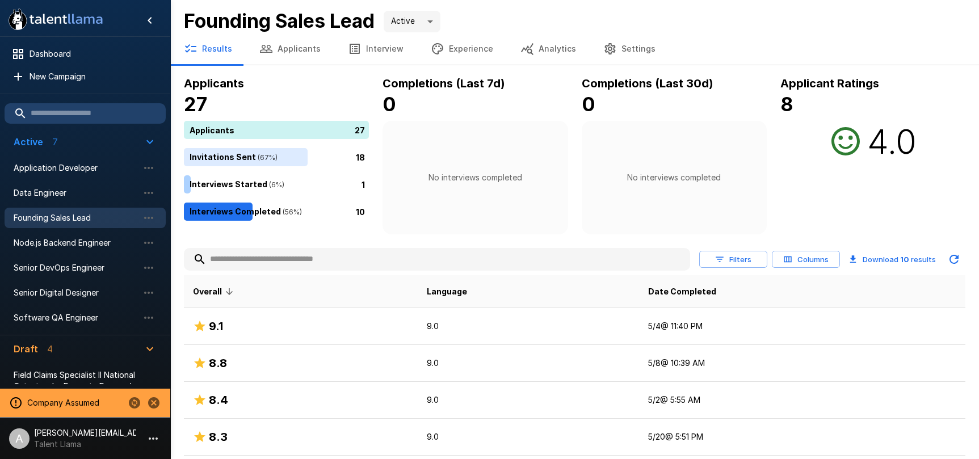
click at [613, 64] on div "Results Applicants Interview Experience Analytics Settings" at bounding box center [574, 49] width 809 height 32
click at [615, 56] on button "Settings" at bounding box center [629, 49] width 79 height 32
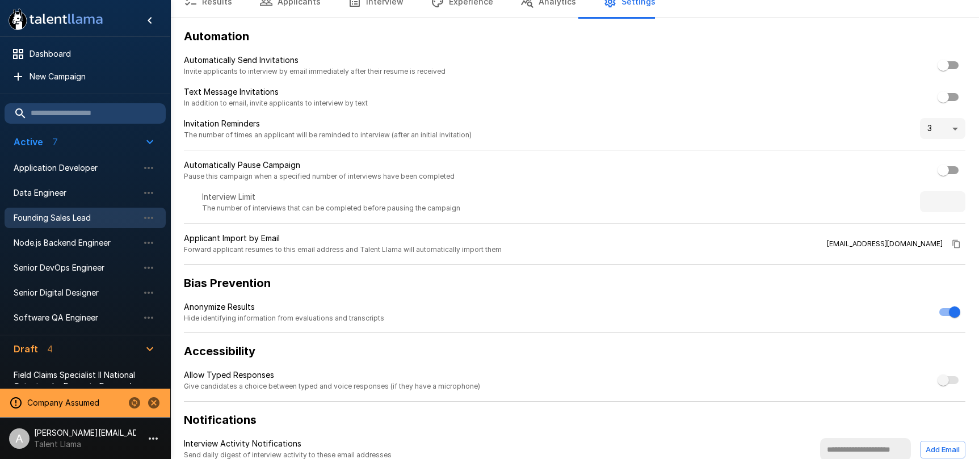
scroll to position [68, 0]
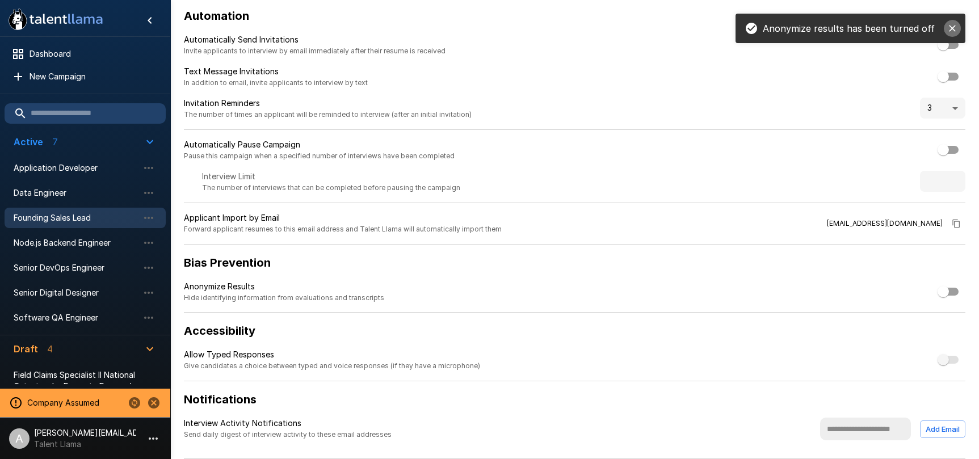
click at [955, 28] on icon "close" at bounding box center [952, 28] width 11 height 11
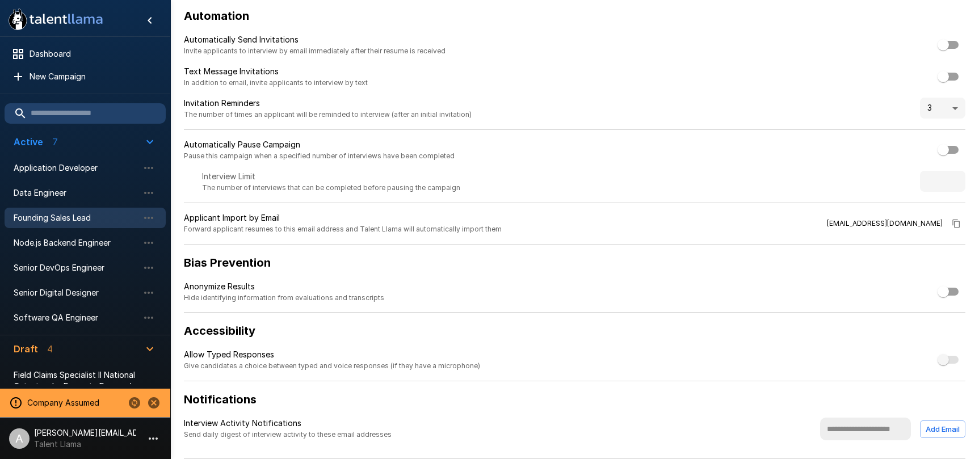
scroll to position [0, 0]
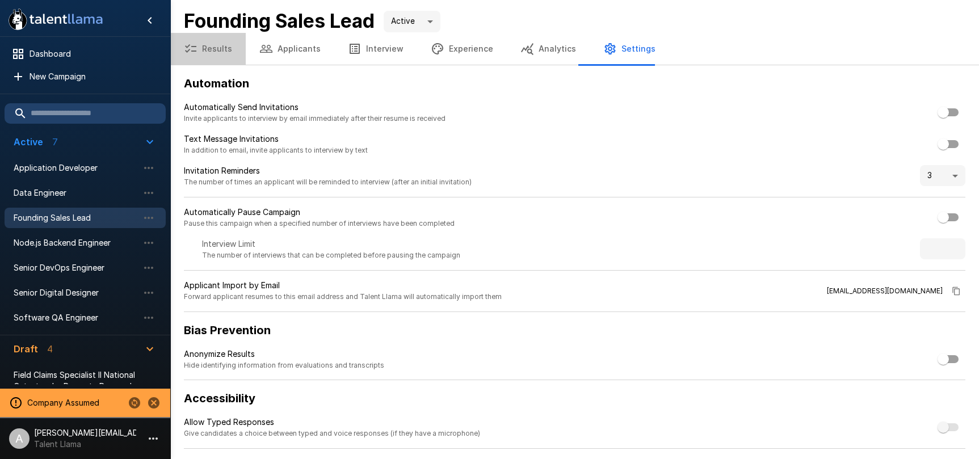
click at [225, 52] on button "Results" at bounding box center [207, 49] width 75 height 32
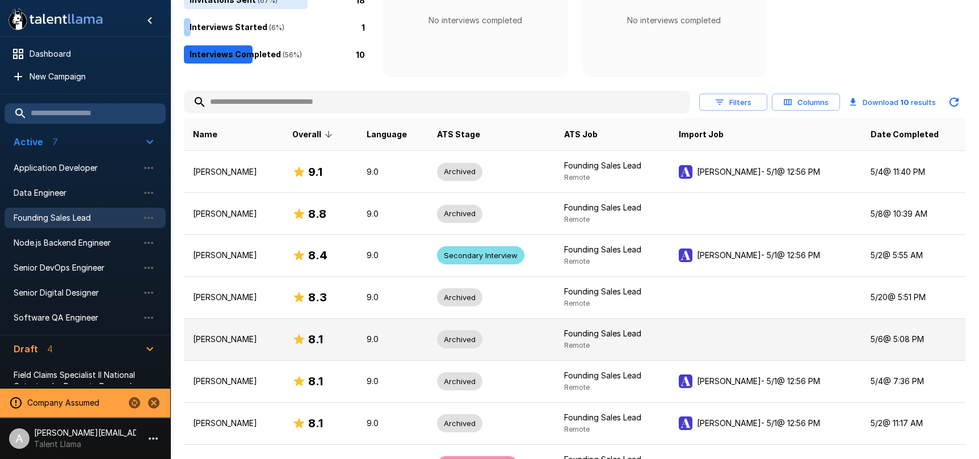
scroll to position [142, 0]
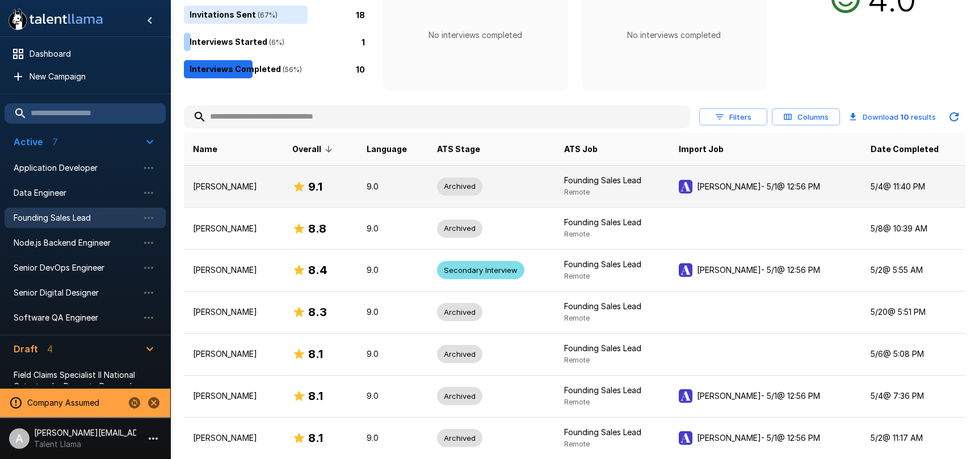
click at [348, 188] on div "9.1" at bounding box center [320, 187] width 56 height 18
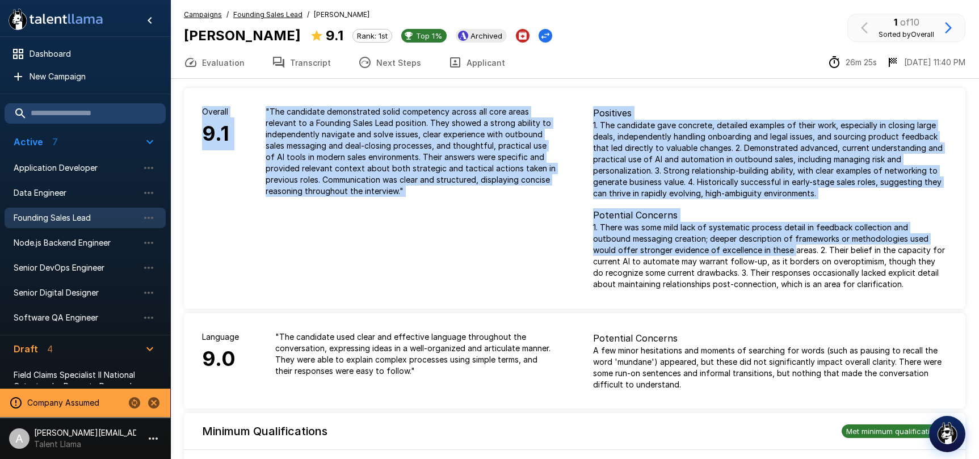
drag, startPoint x: 216, startPoint y: 104, endPoint x: 754, endPoint y: 262, distance: 559.9
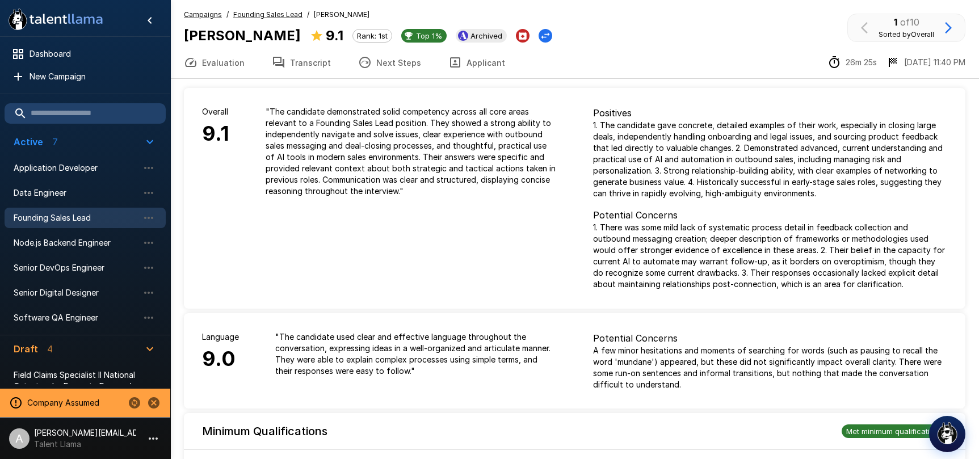
click at [754, 262] on p "1. There was some mild lack of systematic process detail in feedback collection…" at bounding box center [770, 256] width 355 height 68
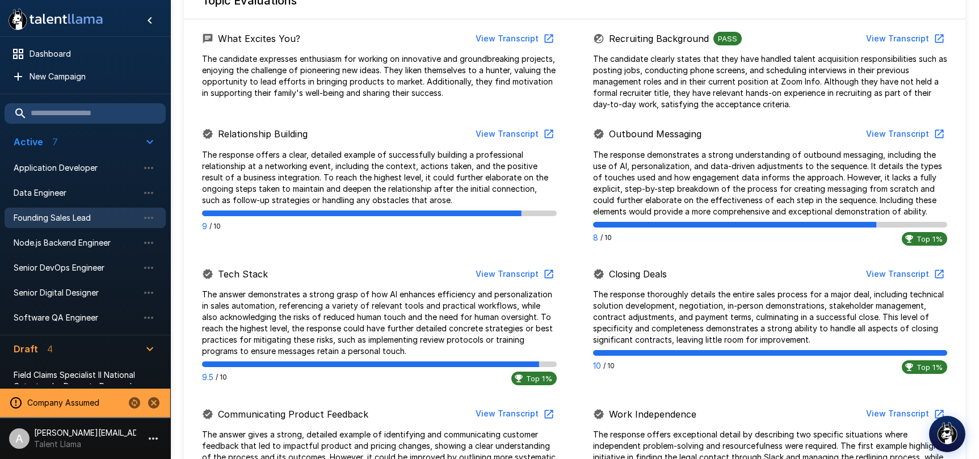
scroll to position [568, 0]
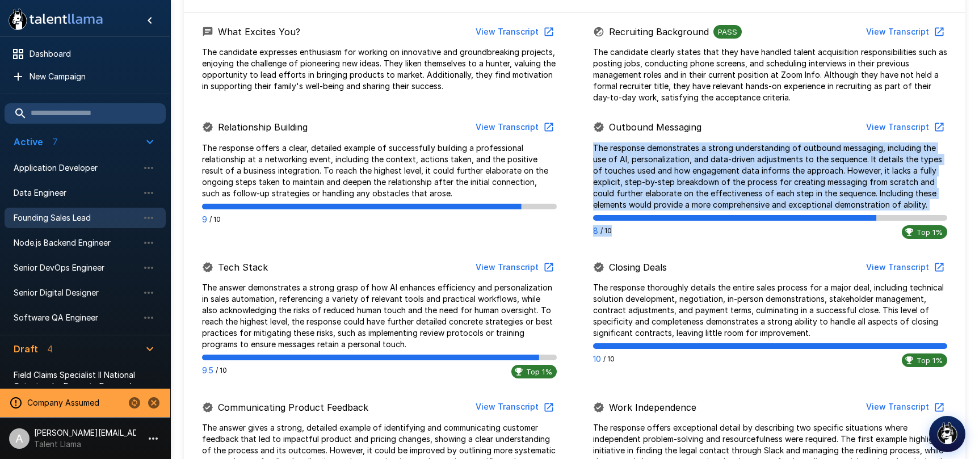
drag, startPoint x: 634, startPoint y: 228, endPoint x: 600, endPoint y: 139, distance: 94.8
click at [600, 140] on div "Outbound Messaging View Transcript The response demonstrates a strong understan…" at bounding box center [770, 180] width 391 height 127
click at [628, 147] on p "The response demonstrates a strong understanding of outbound messaging, includi…" at bounding box center [770, 176] width 355 height 68
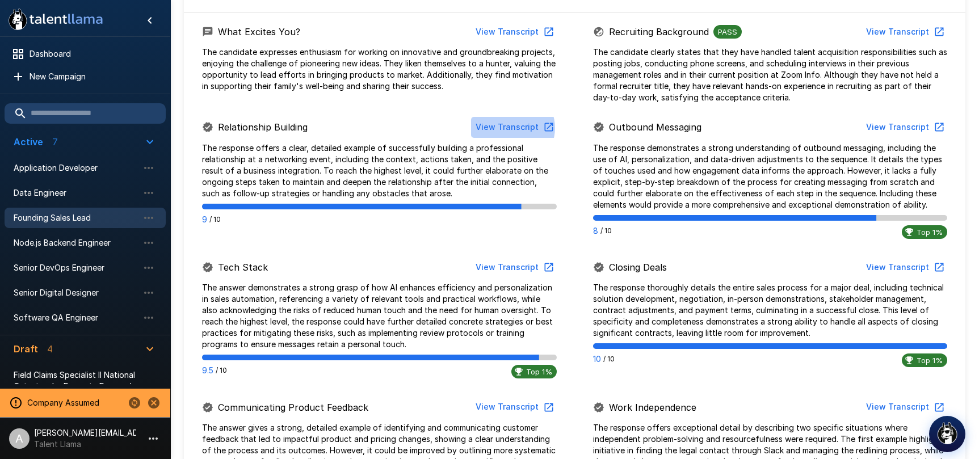
click at [514, 128] on button "View Transcript" at bounding box center [514, 127] width 86 height 21
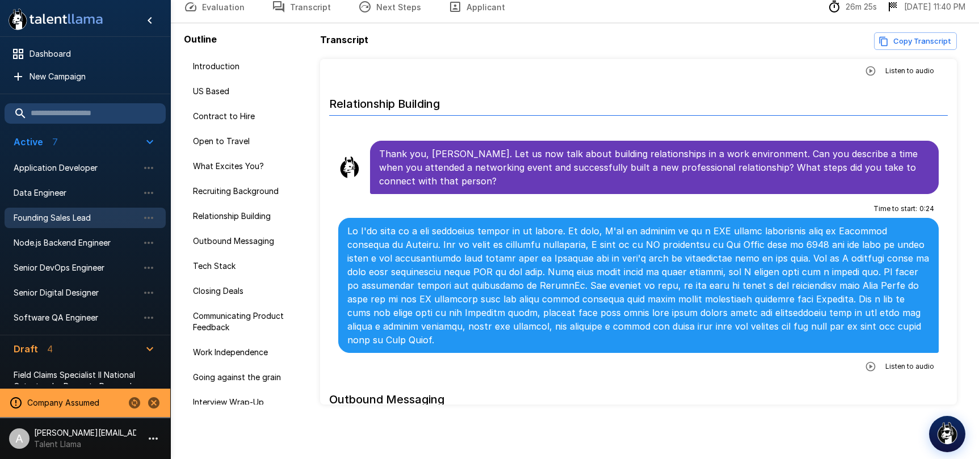
scroll to position [1119, 0]
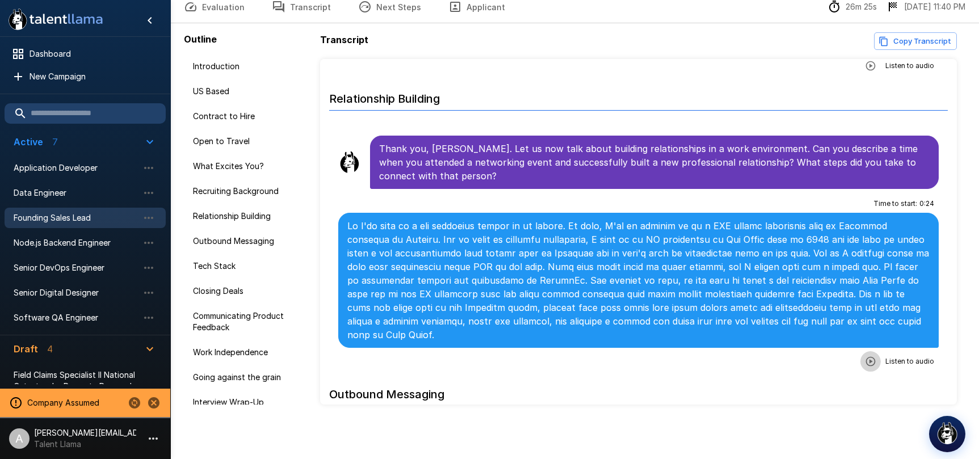
click at [862, 351] on button "button" at bounding box center [870, 361] width 20 height 20
click at [827, 358] on icon "button" at bounding box center [824, 363] width 10 height 10
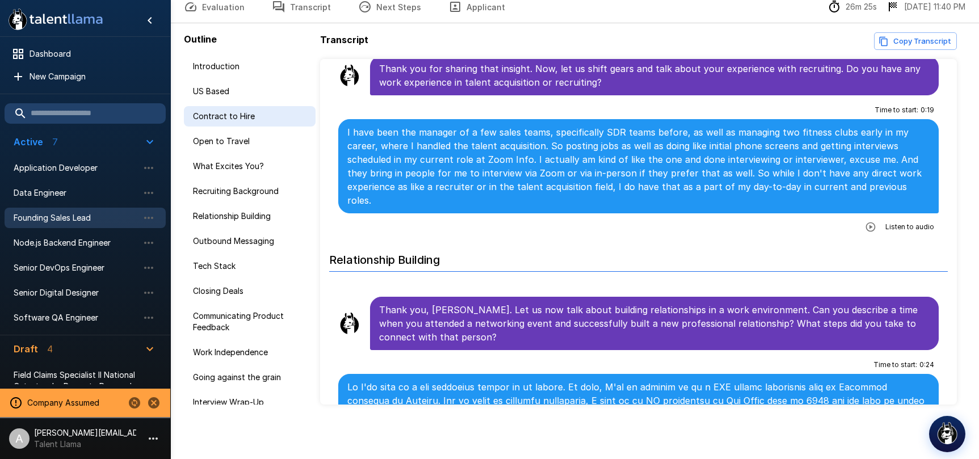
scroll to position [0, 0]
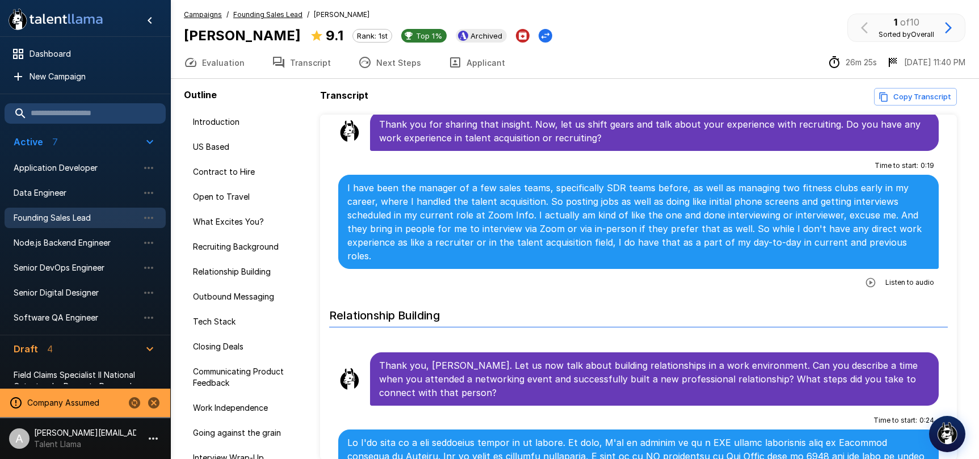
click at [281, 11] on u "Founding Sales Lead" at bounding box center [267, 14] width 69 height 9
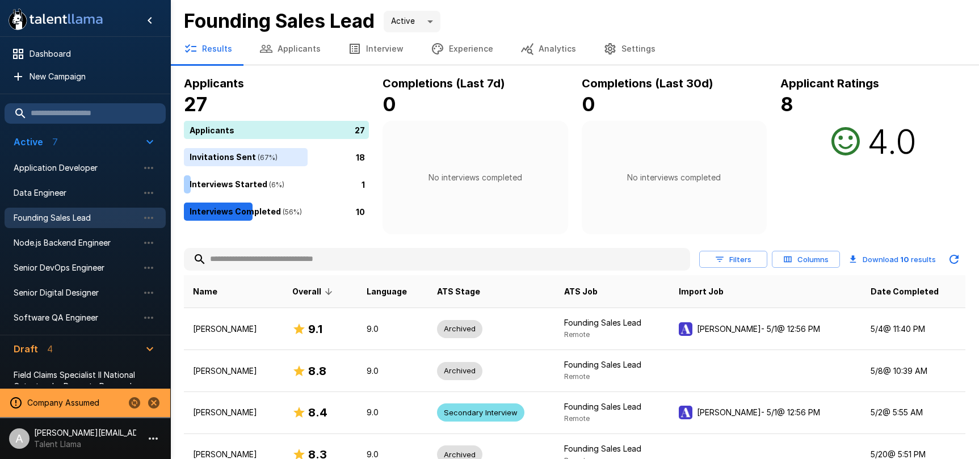
click at [728, 248] on div "Filters Columns Download 10 results" at bounding box center [832, 259] width 266 height 23
click at [733, 255] on button "Filters" at bounding box center [733, 260] width 68 height 18
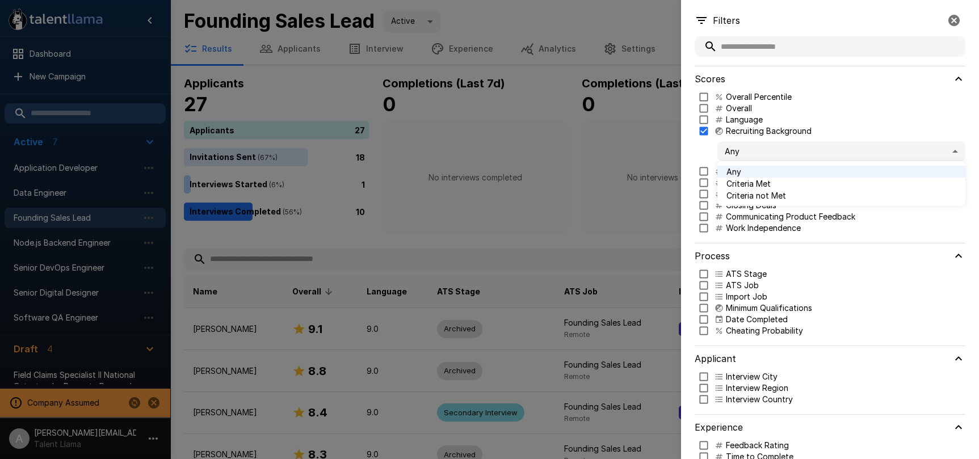
click at [753, 154] on body ".st0{fill:#FFFFFF;} .st1{fill:#76a4ed;} Dashboard New Campaign Active 7 Applica…" at bounding box center [489, 229] width 979 height 459
click at [747, 184] on span "Criteria Met" at bounding box center [841, 184] width 230 height 12
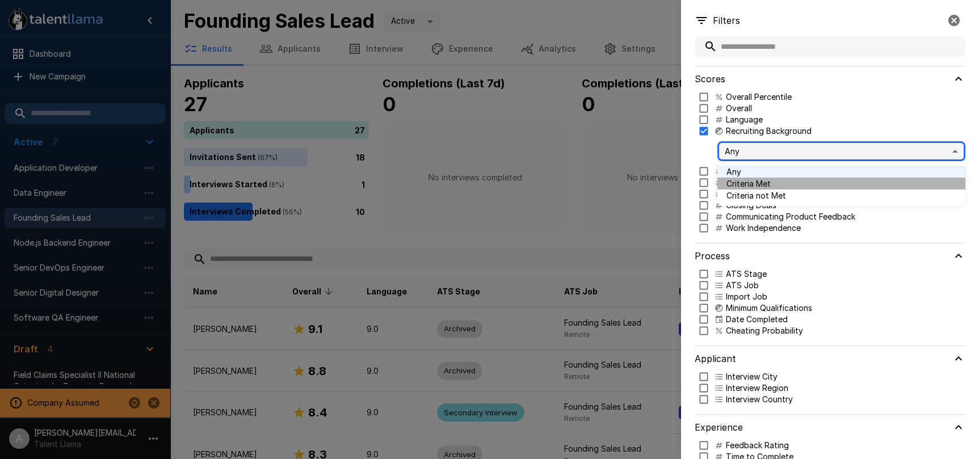
type input "****"
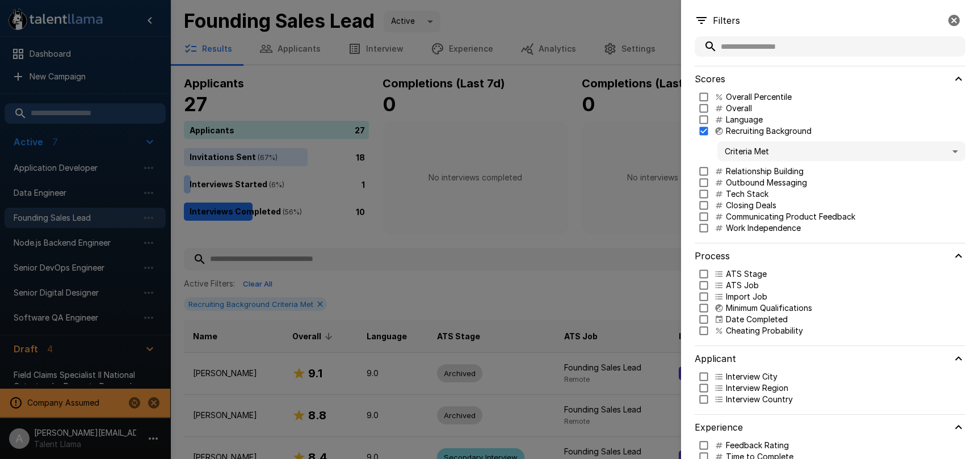
click at [630, 241] on div at bounding box center [489, 229] width 979 height 459
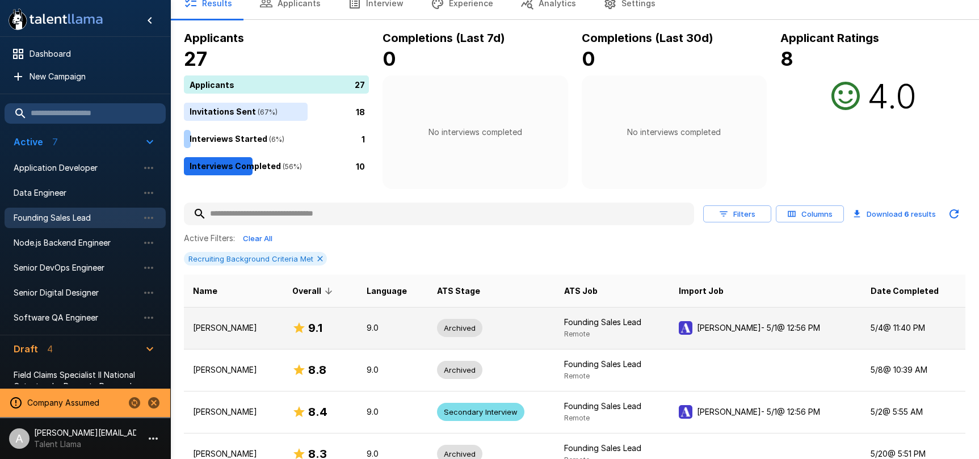
scroll to position [52, 0]
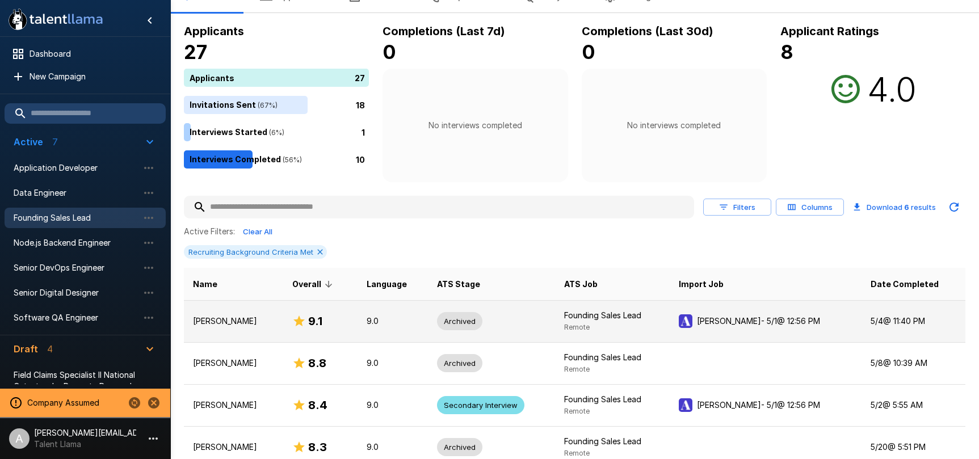
click at [555, 327] on td "Archived" at bounding box center [491, 321] width 127 height 42
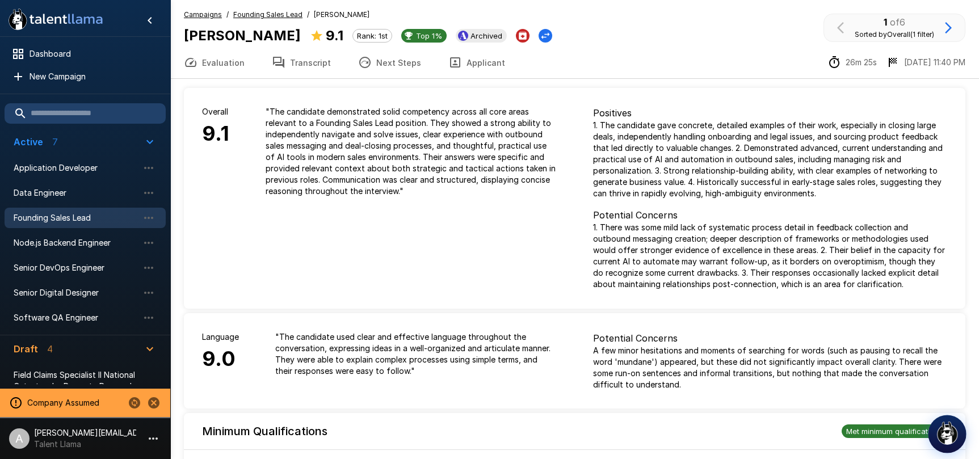
click at [946, 428] on img "button" at bounding box center [947, 433] width 24 height 24
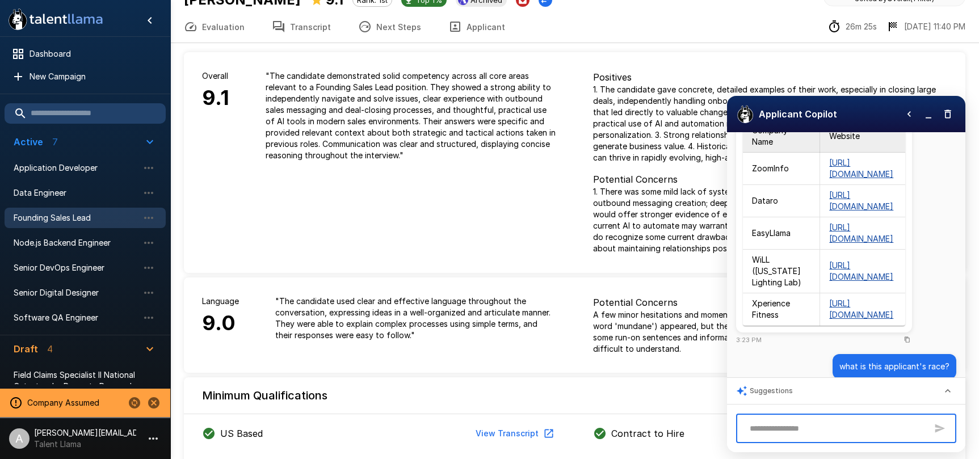
scroll to position [405, 0]
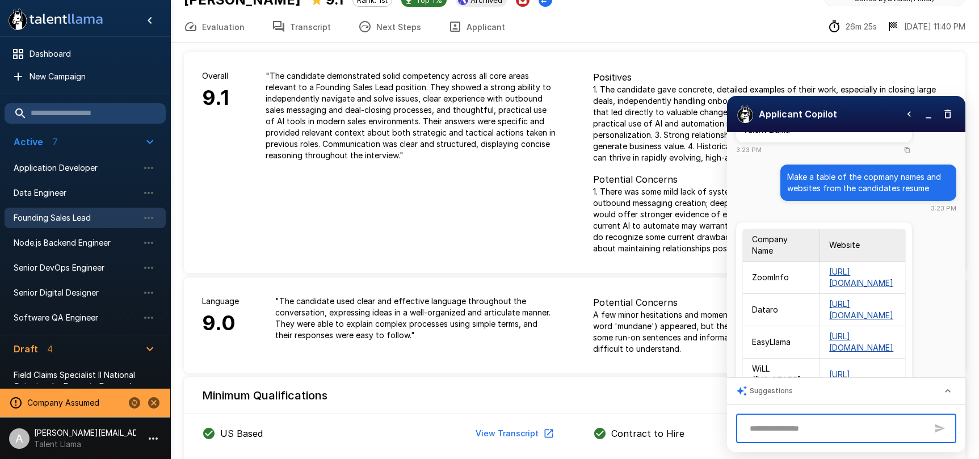
click at [943, 115] on icon "button" at bounding box center [947, 113] width 11 height 11
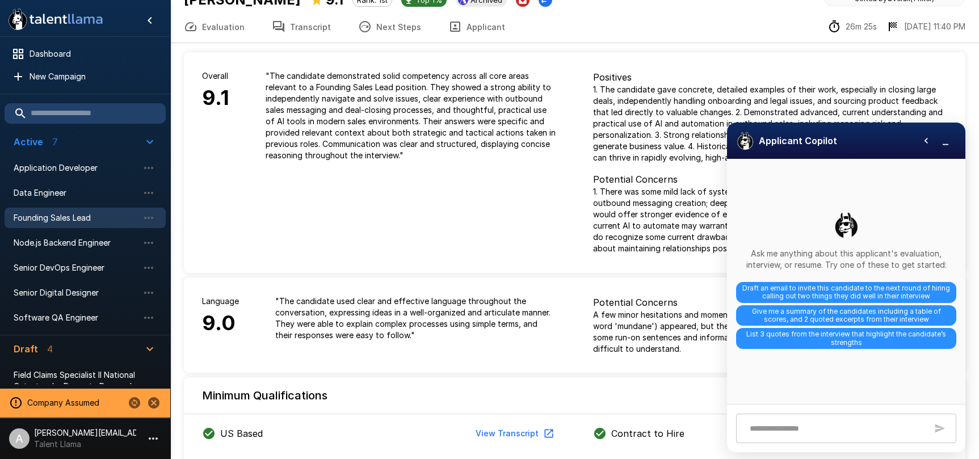
scroll to position [0, 0]
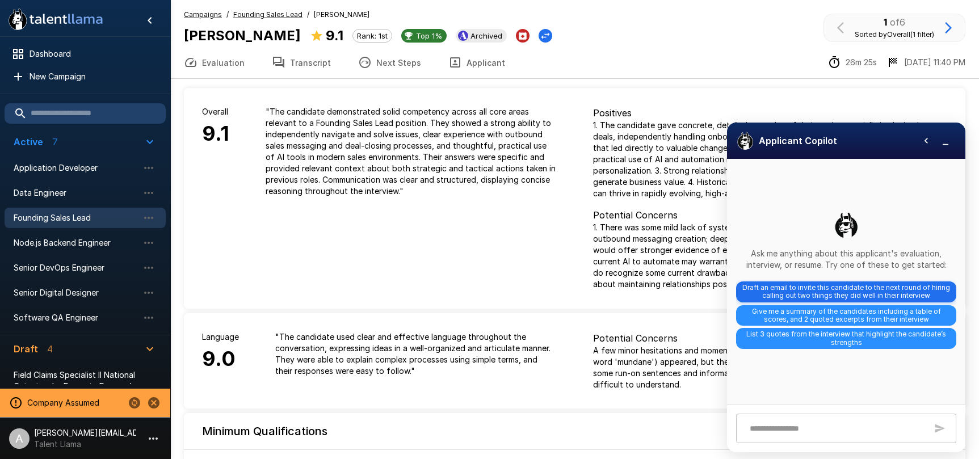
click at [830, 291] on span "Draft an email to invite this candidate to the next round of hiring calling out…" at bounding box center [846, 291] width 220 height 21
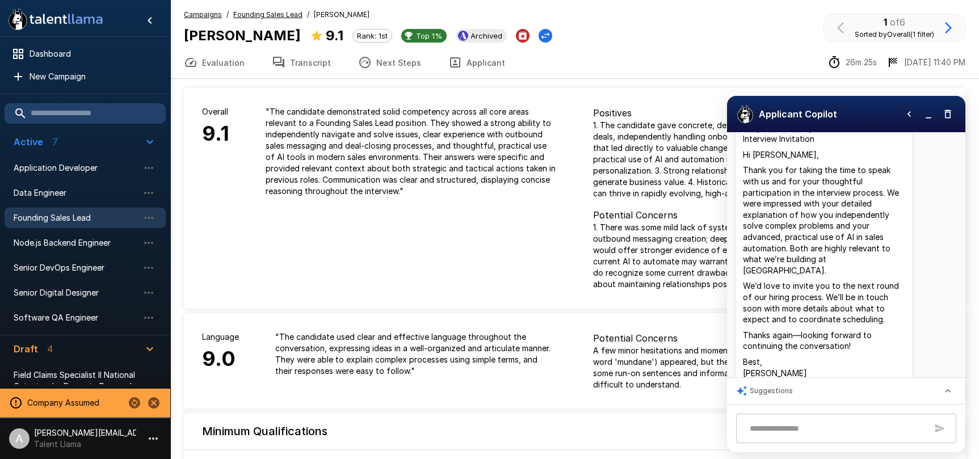
scroll to position [123, 0]
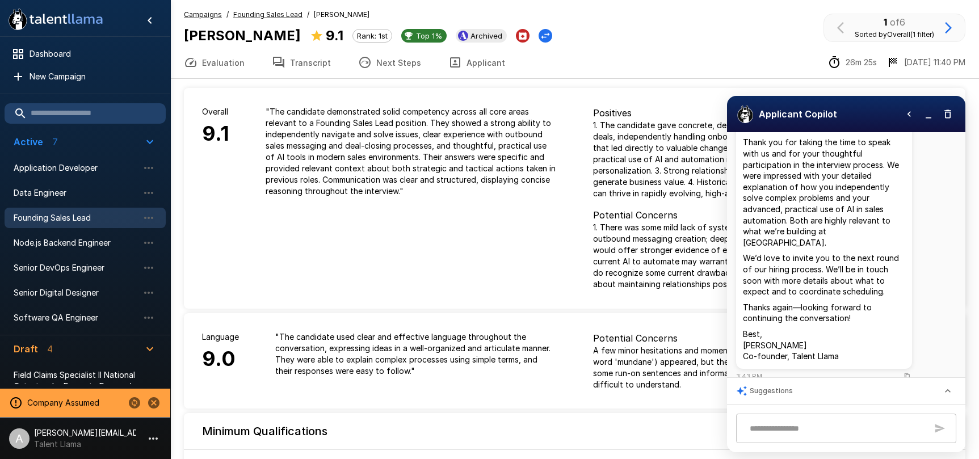
click at [818, 426] on textarea at bounding box center [835, 429] width 183 height 20
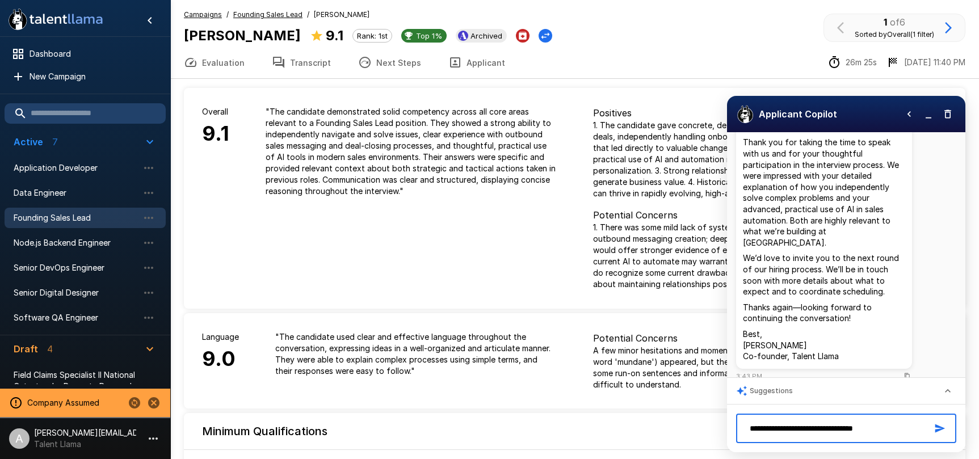
type textarea "**********"
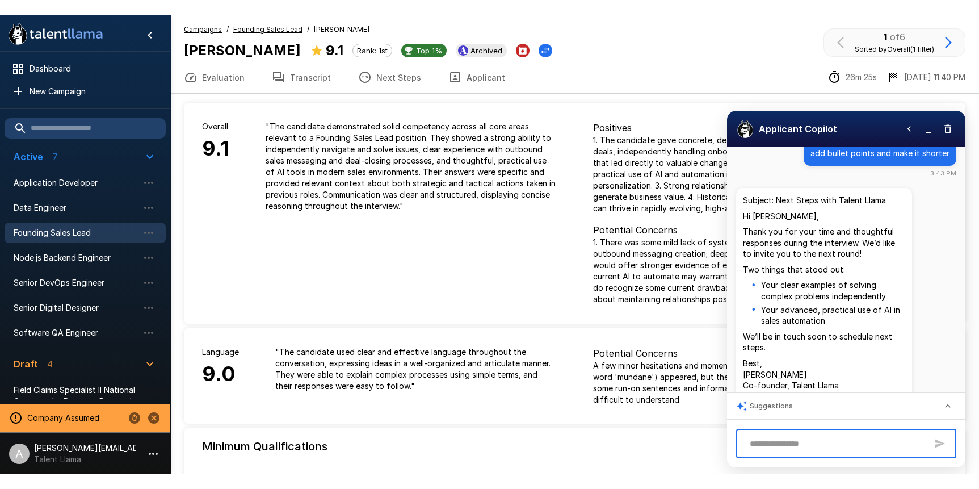
scroll to position [389, 0]
